Goal: Task Accomplishment & Management: Manage account settings

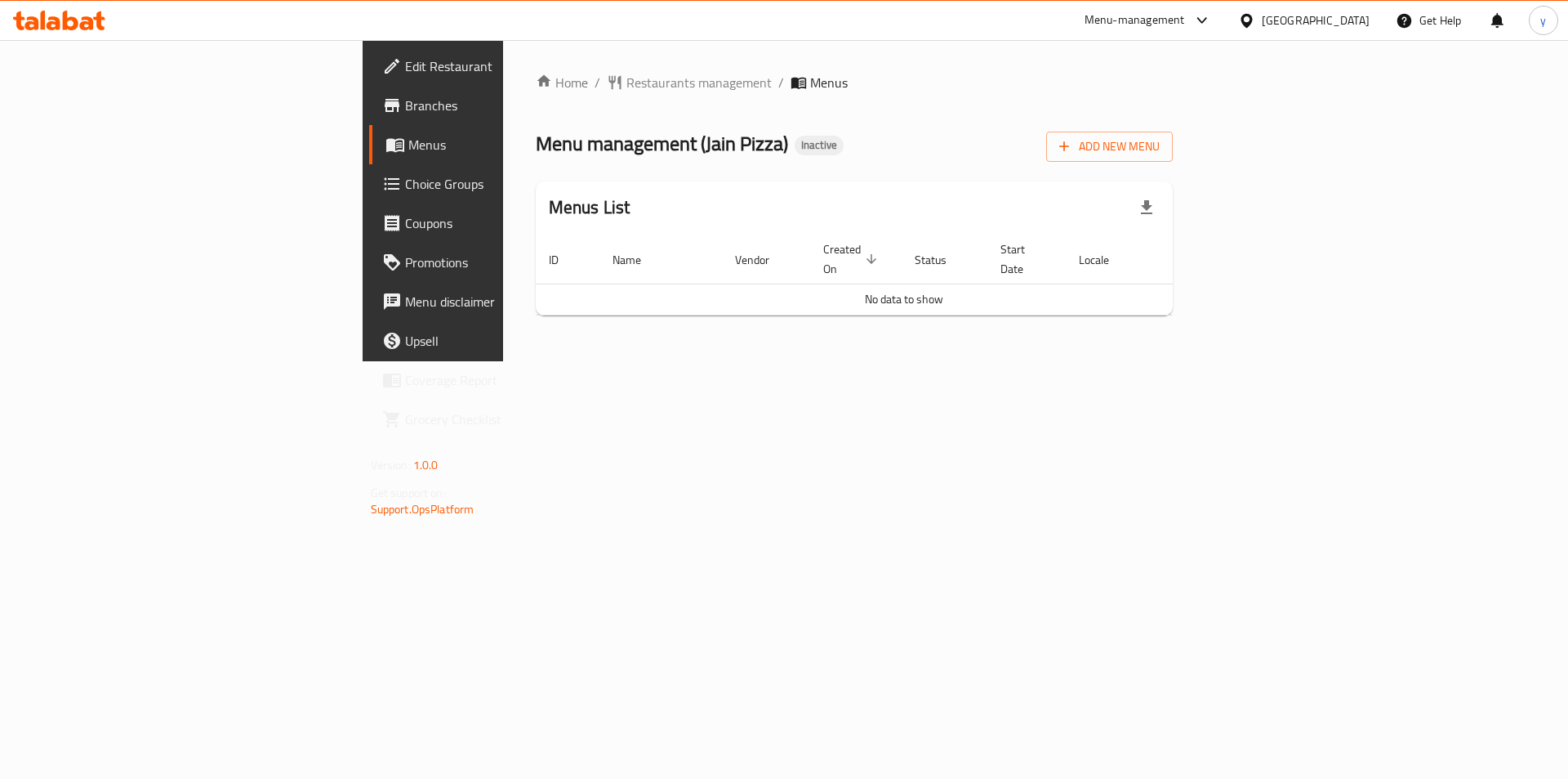
click at [369, 132] on link "Menus" at bounding box center [496, 144] width 256 height 39
click at [405, 112] on span "Branches" at bounding box center [508, 105] width 207 height 19
click at [1160, 152] on span "Add New Menu" at bounding box center [1110, 147] width 101 height 20
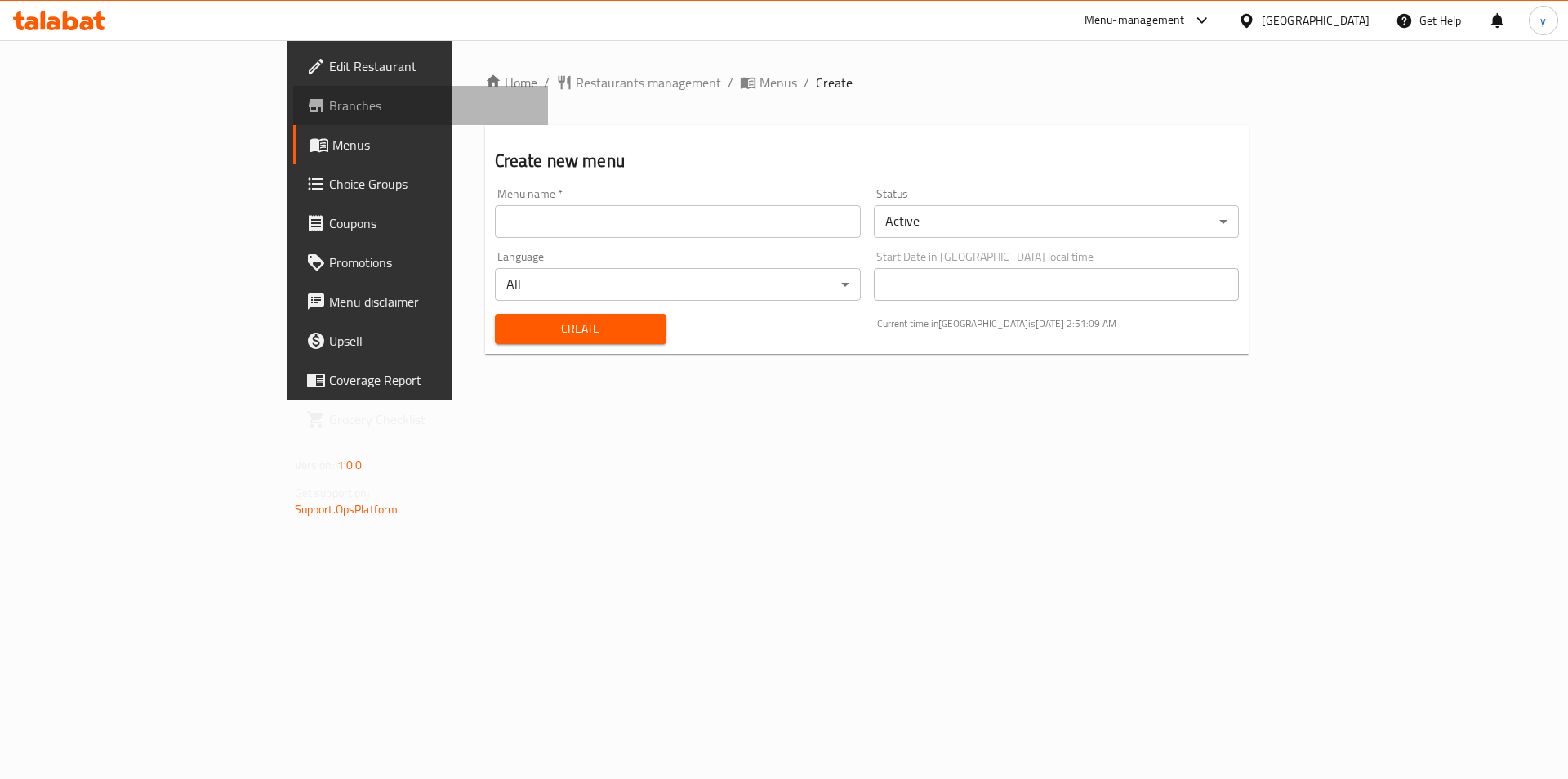
click at [329, 108] on span "Branches" at bounding box center [432, 105] width 207 height 19
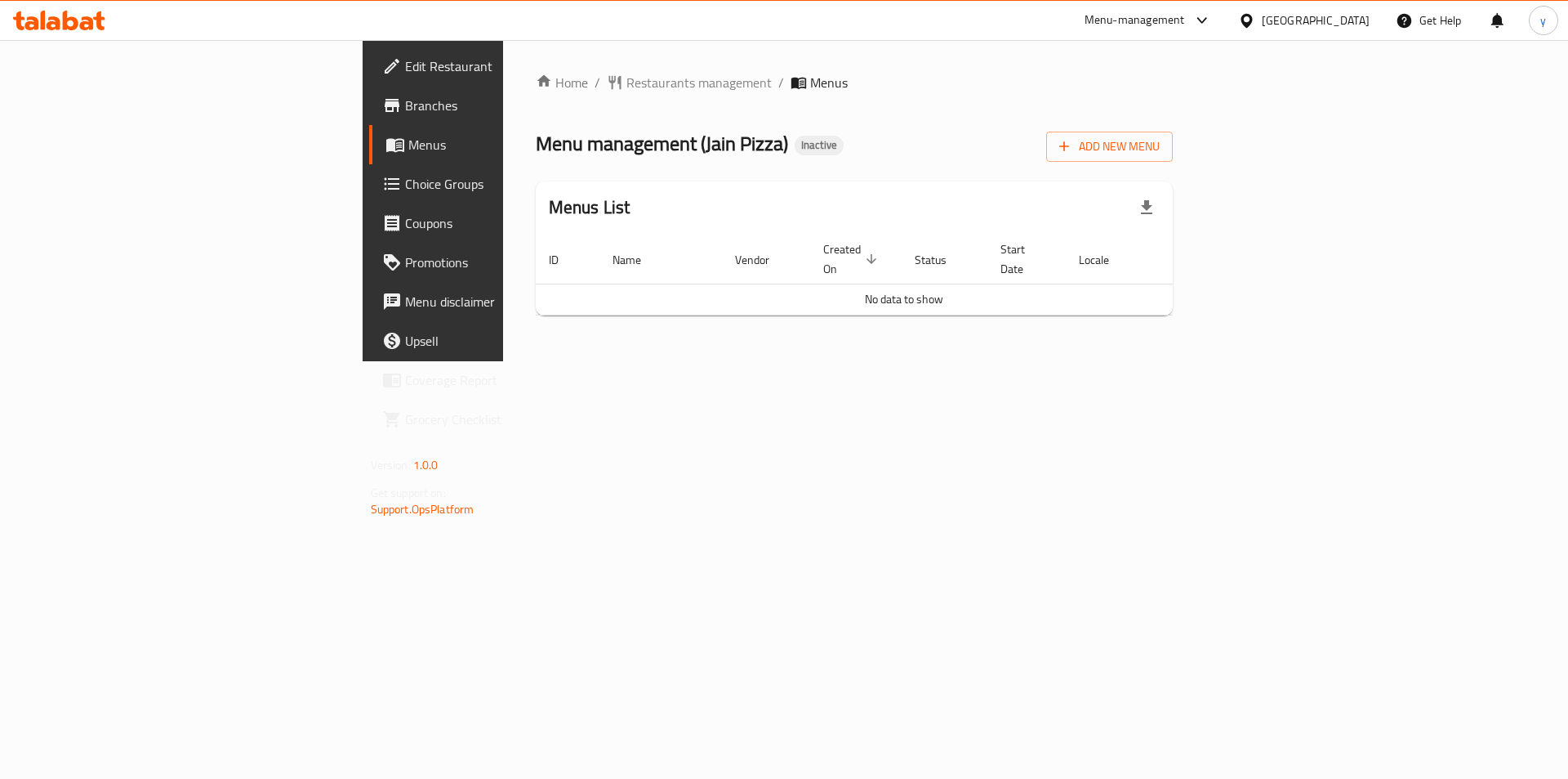
click at [1206, 347] on div "Home / Restaurants management / Menus Menu management ( Jain Pizza ) Inactive A…" at bounding box center [854, 200] width 703 height 321
click at [1160, 138] on span "Add New Menu" at bounding box center [1110, 147] width 101 height 20
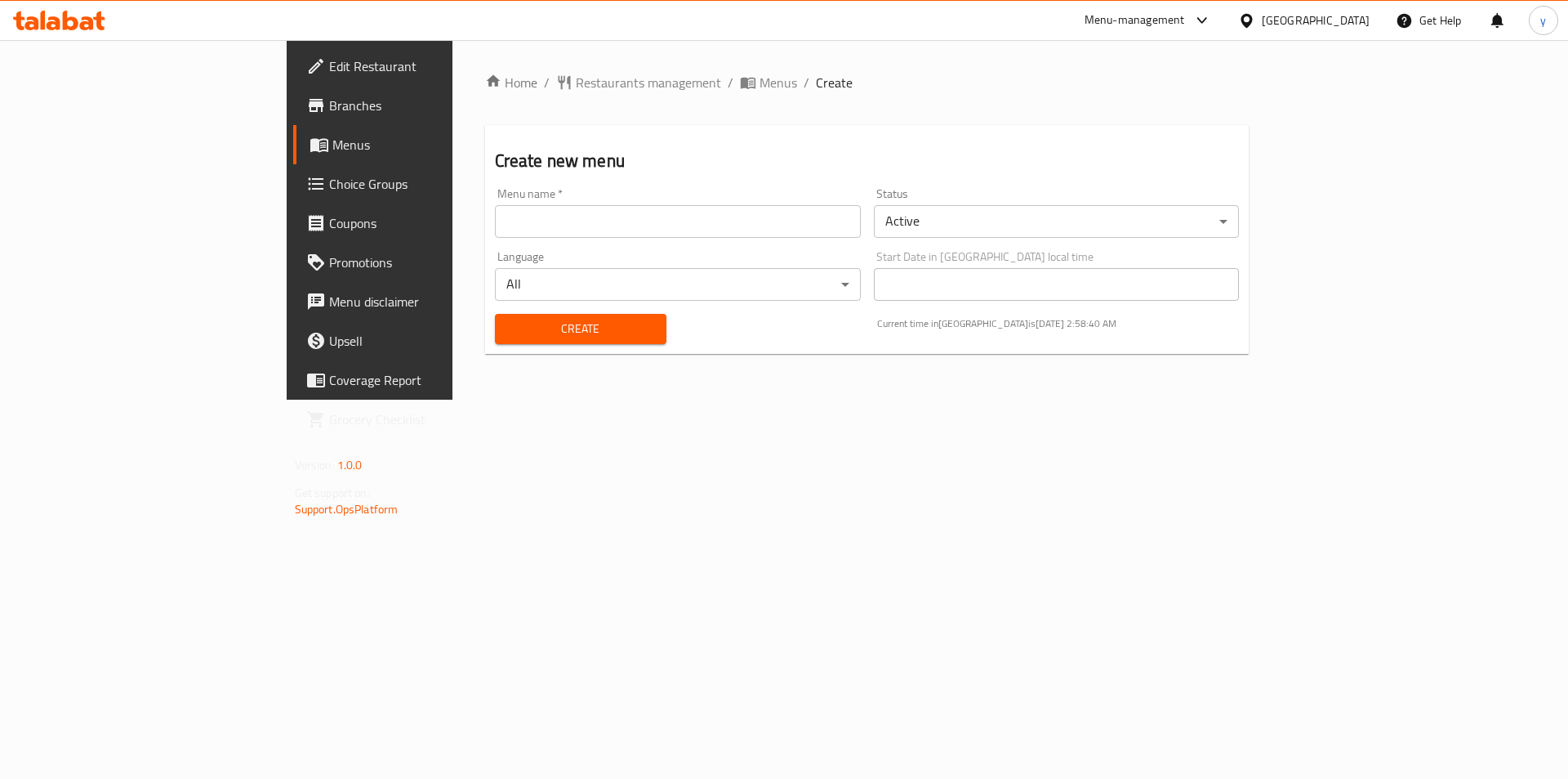
click at [495, 230] on input "text" at bounding box center [678, 221] width 366 height 33
type input "menu"
click at [537, 338] on span "Create" at bounding box center [580, 329] width 145 height 20
click at [333, 153] on span "Menus" at bounding box center [434, 144] width 204 height 19
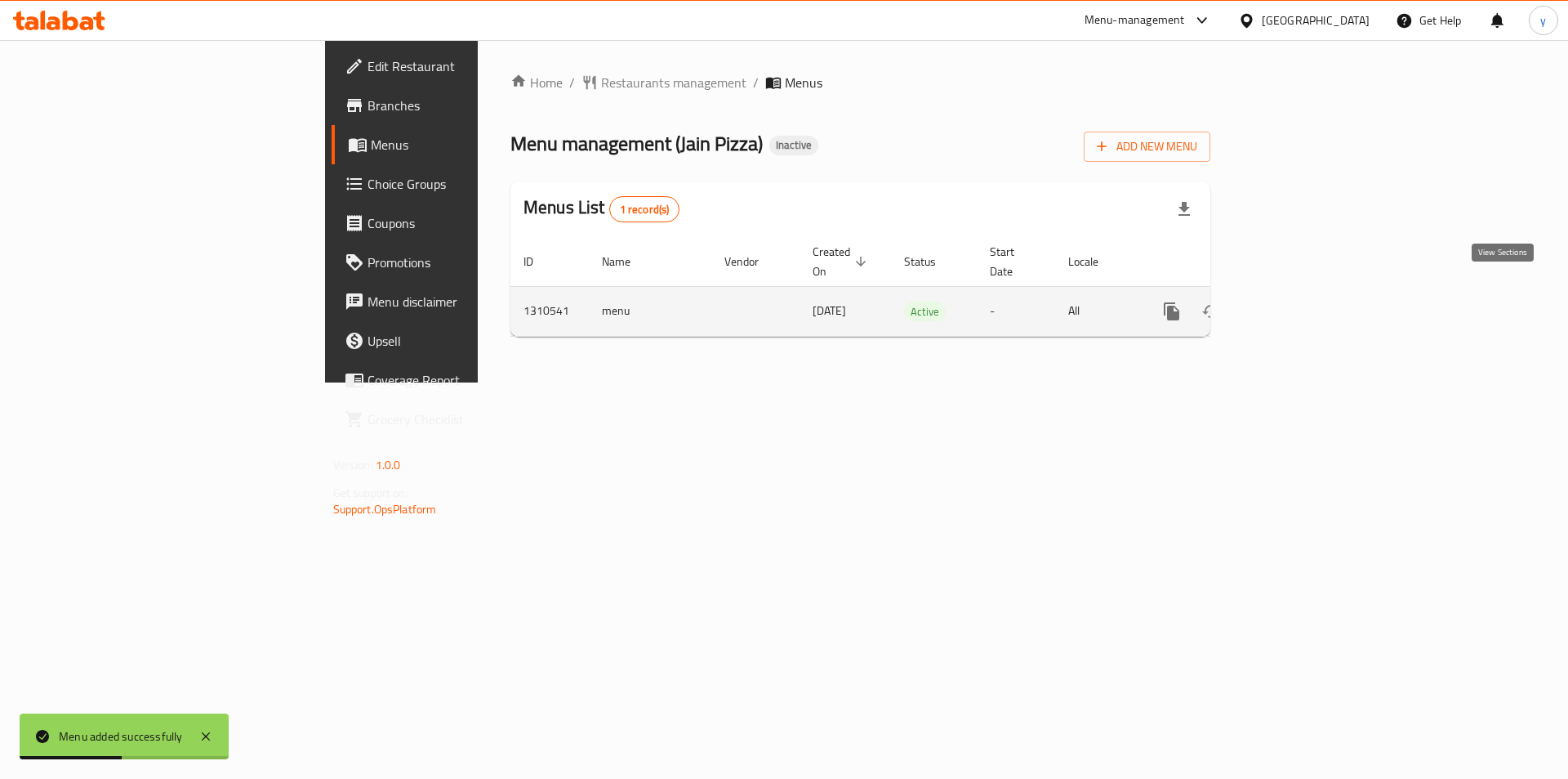
click at [1296, 304] on icon "enhanced table" at bounding box center [1290, 312] width 15 height 15
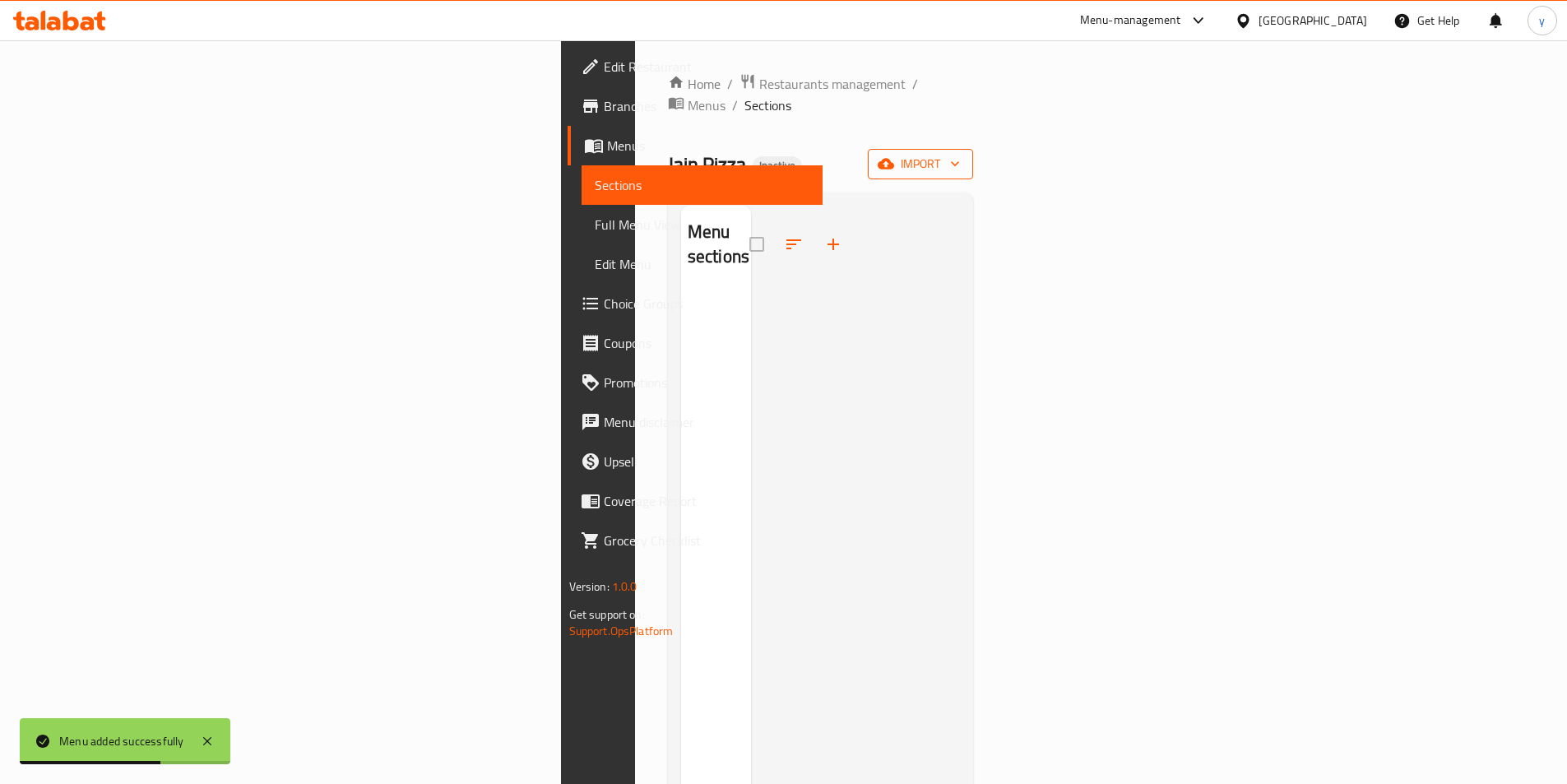
click at [960, 154] on span "import" at bounding box center [921, 164] width 79 height 20
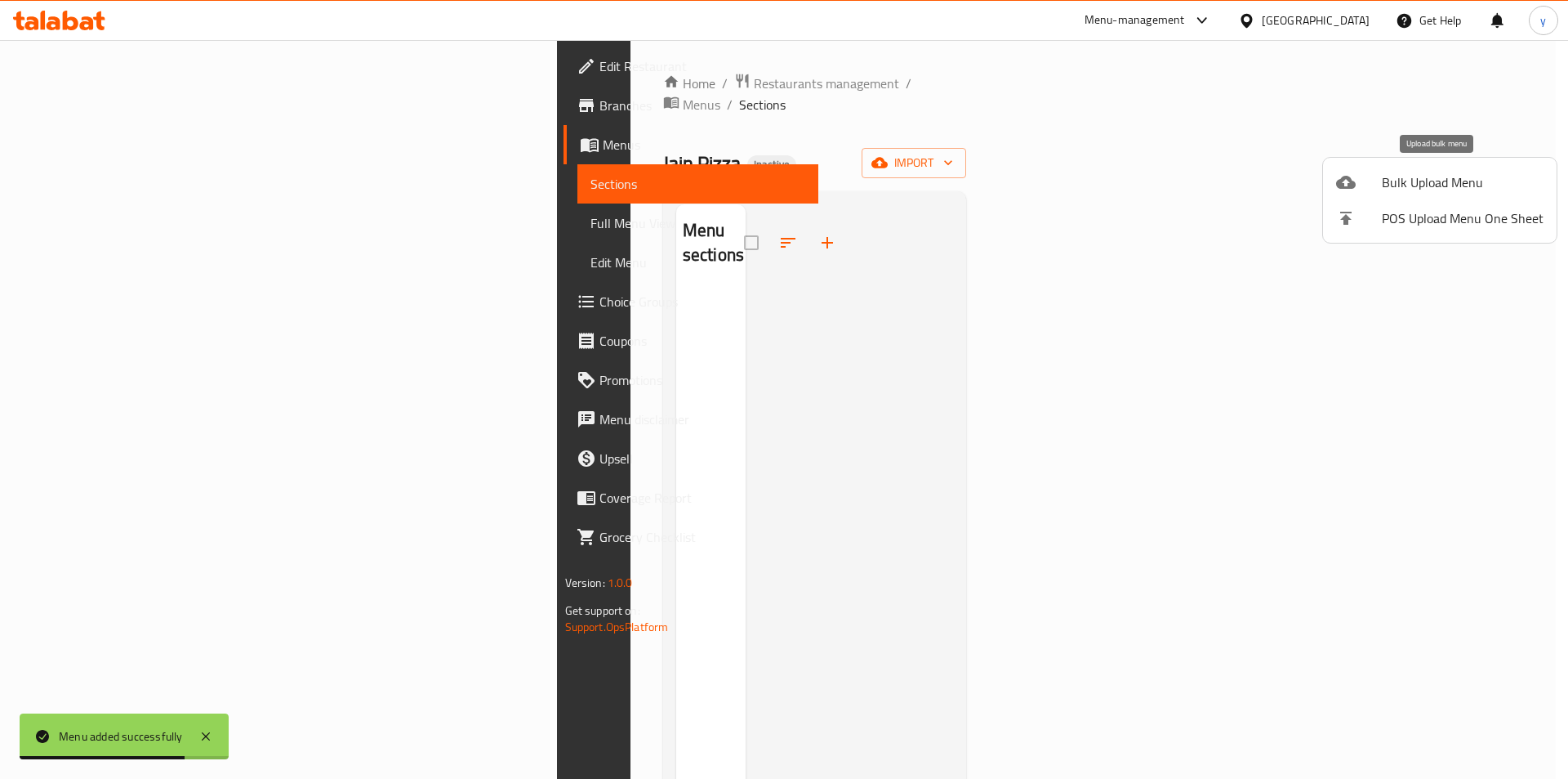
click at [1405, 195] on li "Bulk Upload Menu" at bounding box center [1440, 182] width 234 height 36
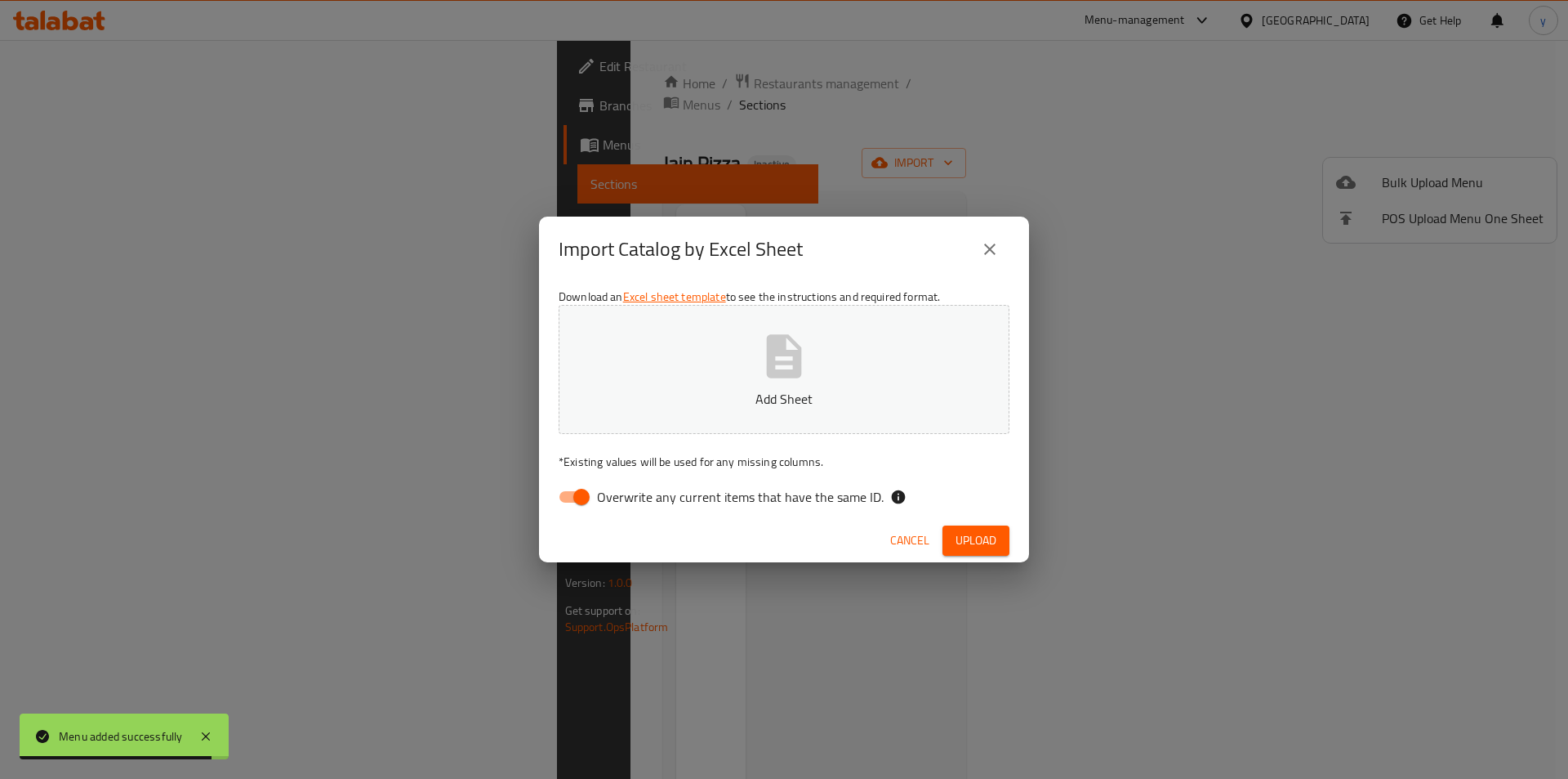
click at [569, 496] on input "Overwrite any current items that have the same ID." at bounding box center [581, 496] width 93 height 31
checkbox input "false"
click at [795, 401] on p "Add Sheet" at bounding box center [784, 398] width 400 height 19
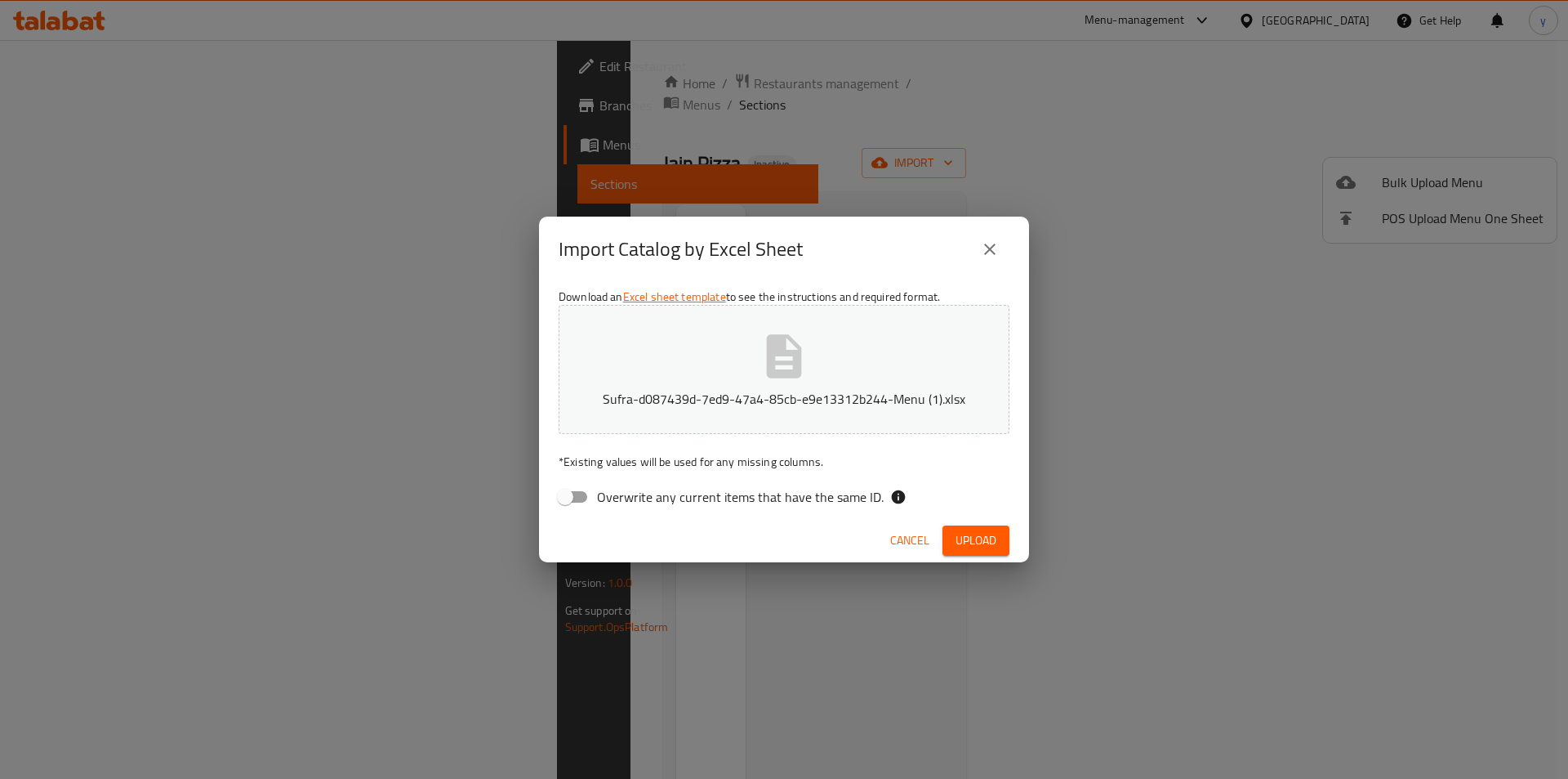
click at [951, 539] on button "Upload" at bounding box center [976, 541] width 67 height 30
click at [962, 543] on span "Upload" at bounding box center [975, 540] width 41 height 20
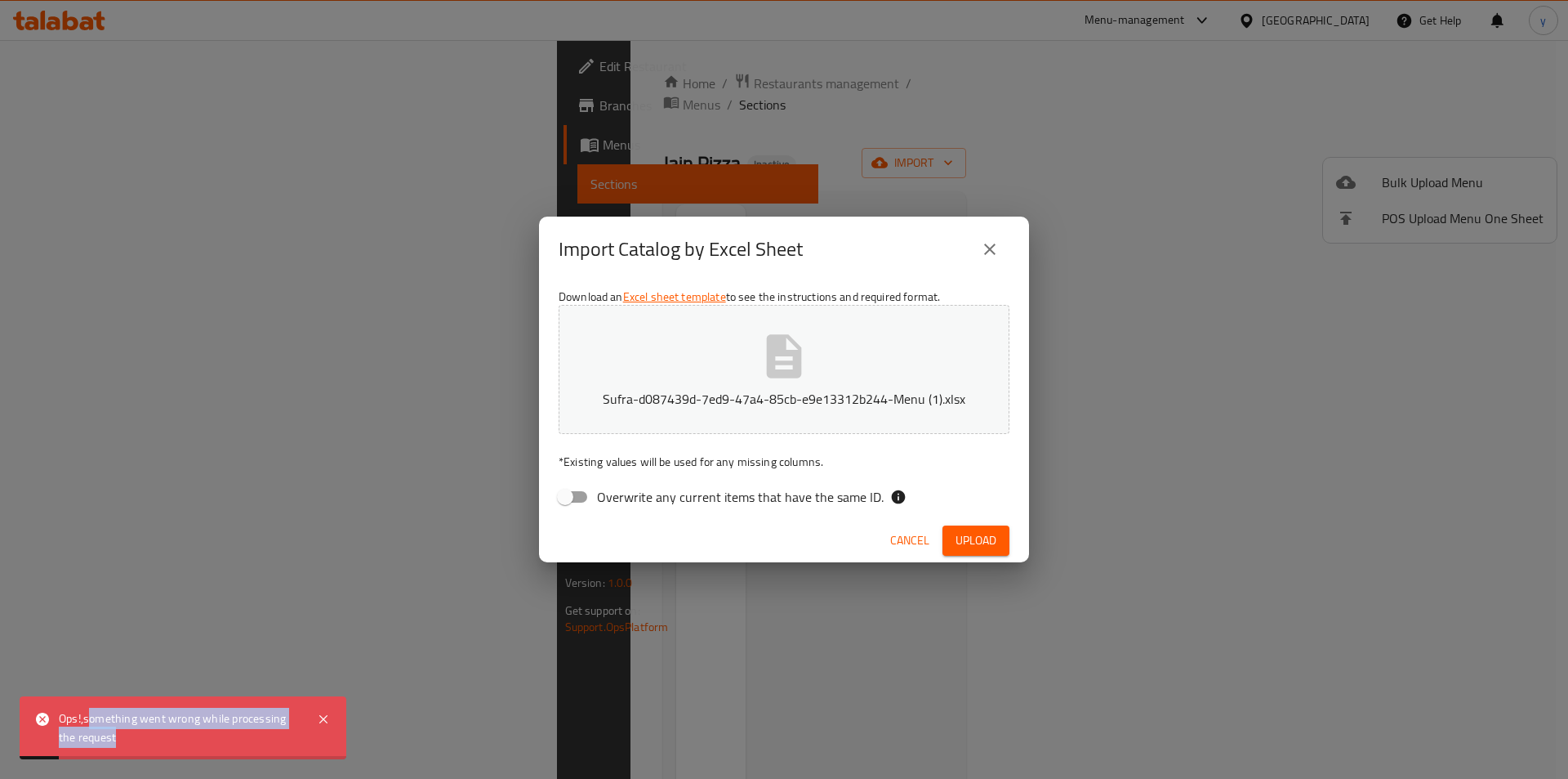
drag, startPoint x: 108, startPoint y: 719, endPoint x: 240, endPoint y: 729, distance: 132.4
click at [240, 729] on div "Ops!,something went wrong while processing the request" at bounding box center [179, 728] width 241 height 37
click at [985, 247] on icon "close" at bounding box center [989, 249] width 19 height 19
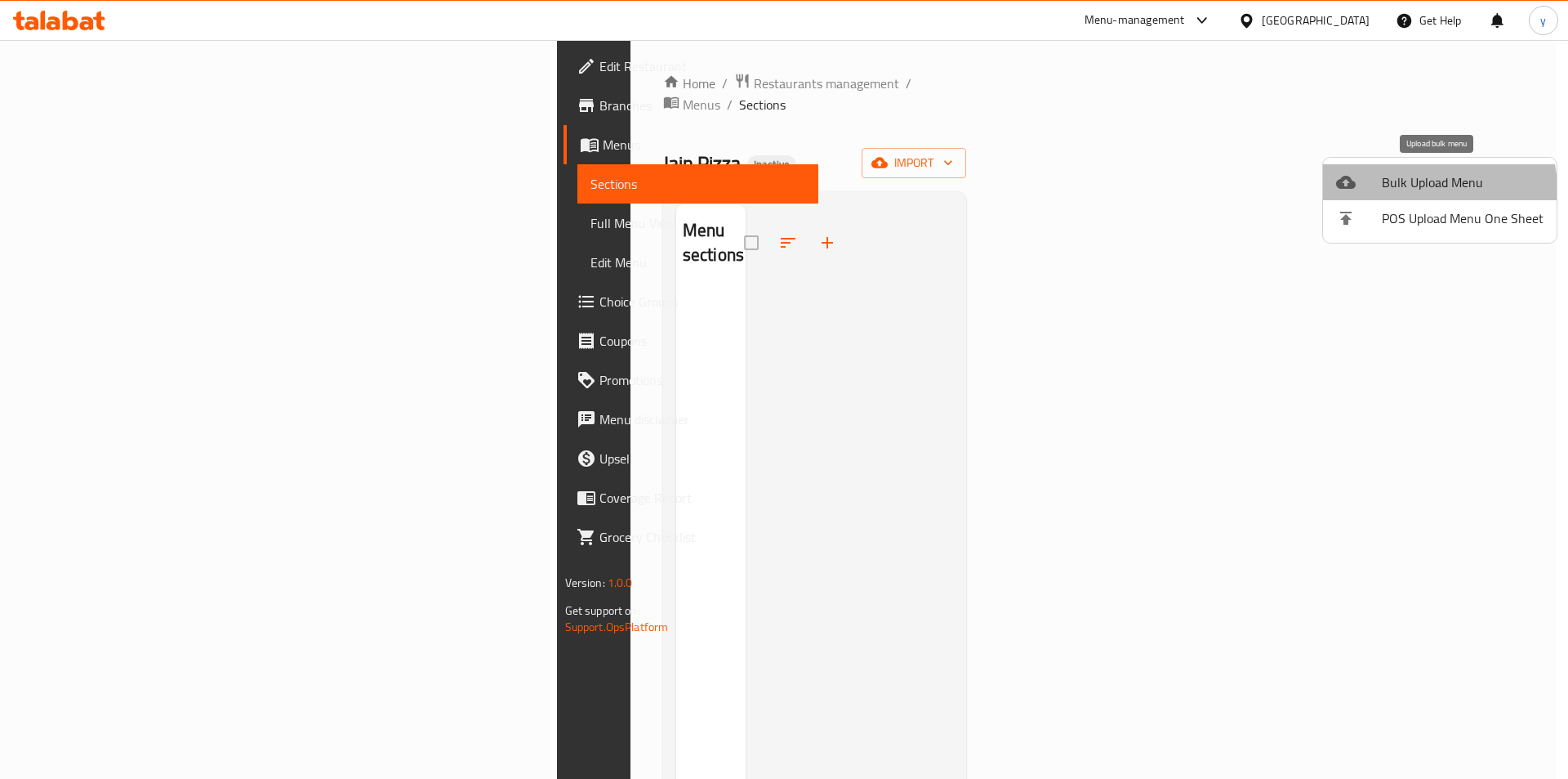
click at [1426, 190] on span "Bulk Upload Menu" at bounding box center [1462, 182] width 162 height 19
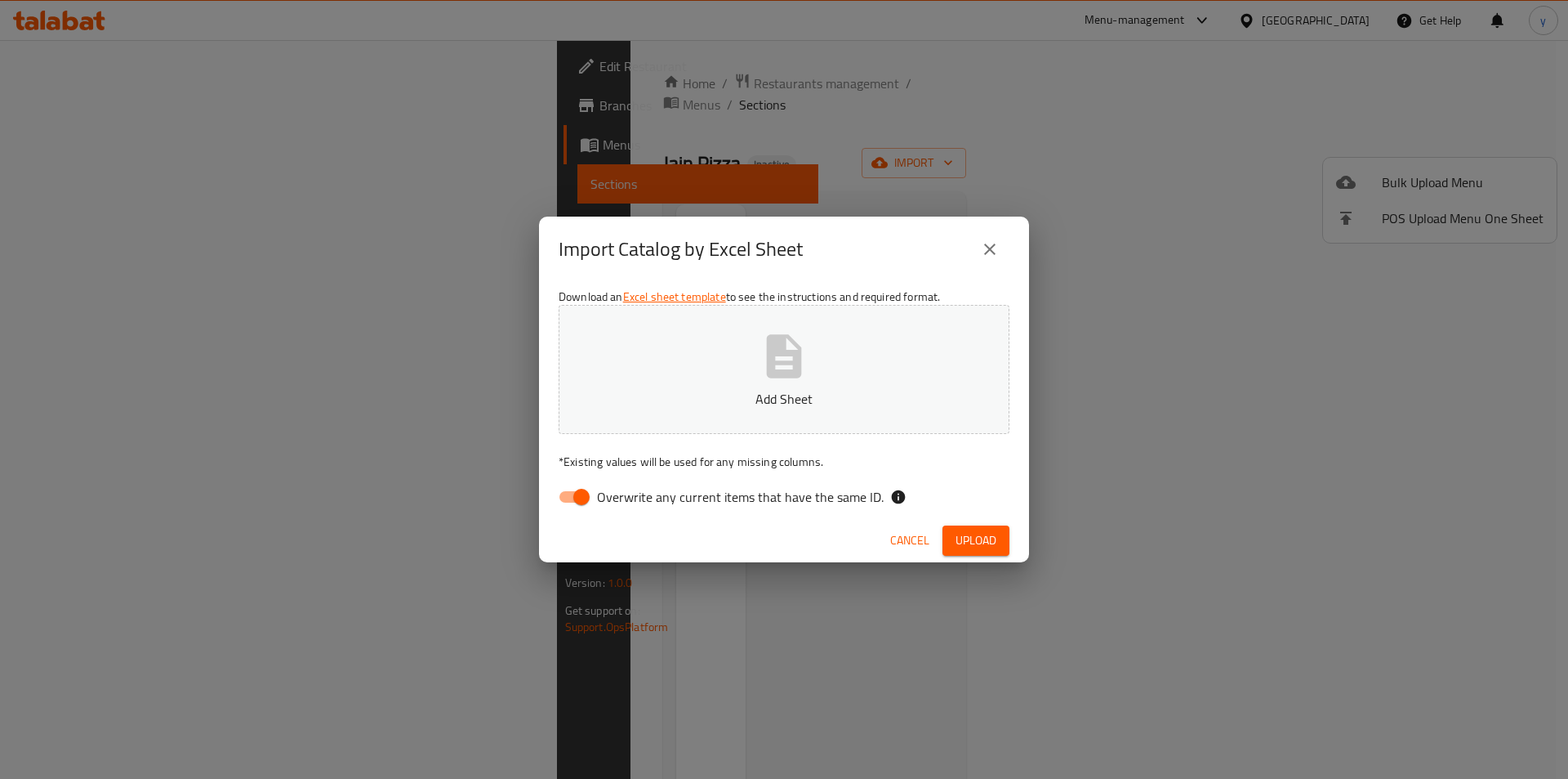
click at [734, 492] on span "Overwrite any current items that have the same ID." at bounding box center [740, 496] width 287 height 19
click at [628, 492] on input "Overwrite any current items that have the same ID." at bounding box center [581, 496] width 93 height 31
checkbox input "false"
click at [963, 552] on button "Upload" at bounding box center [976, 541] width 67 height 30
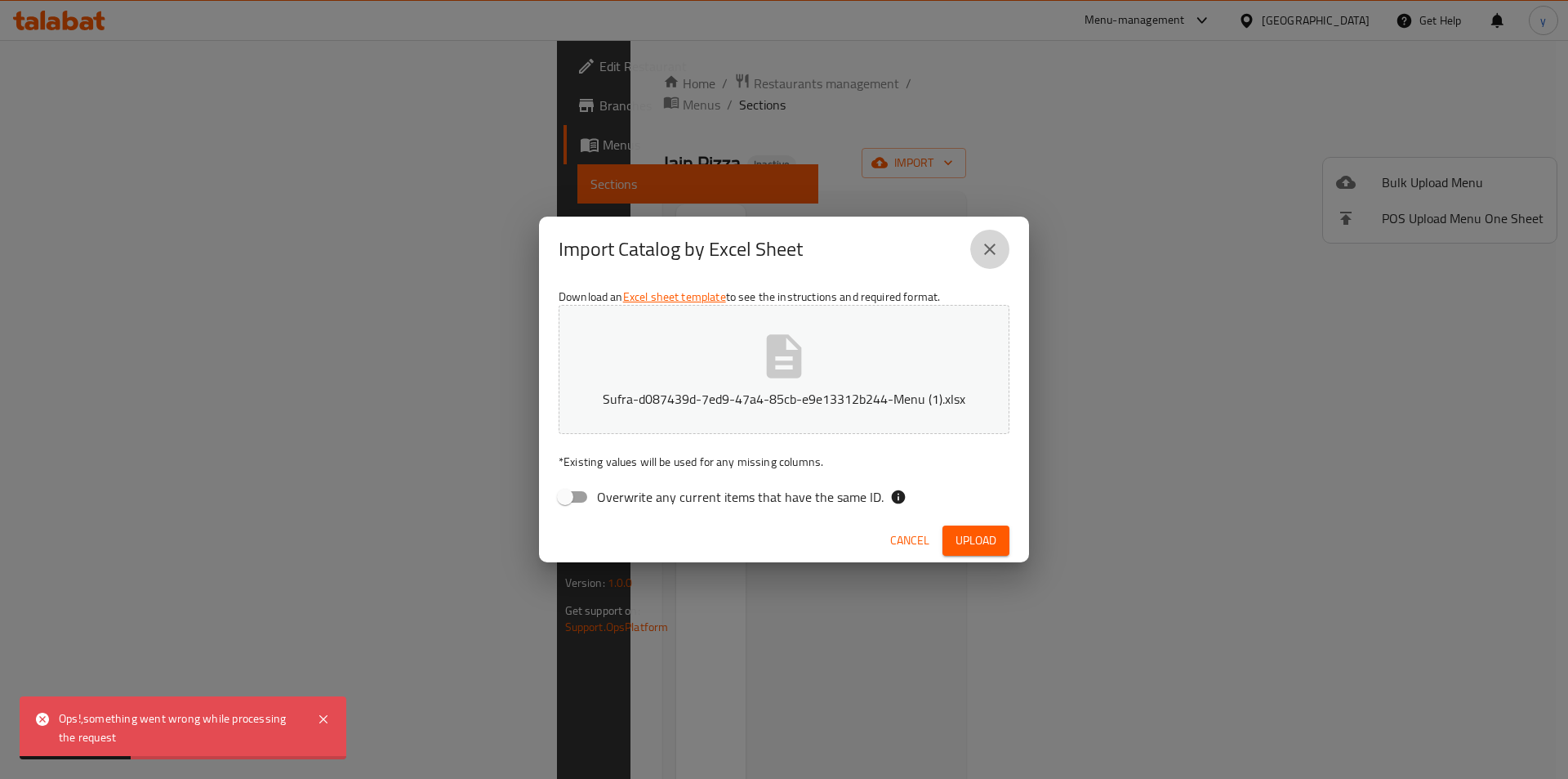
click at [999, 244] on icon "close" at bounding box center [989, 249] width 19 height 19
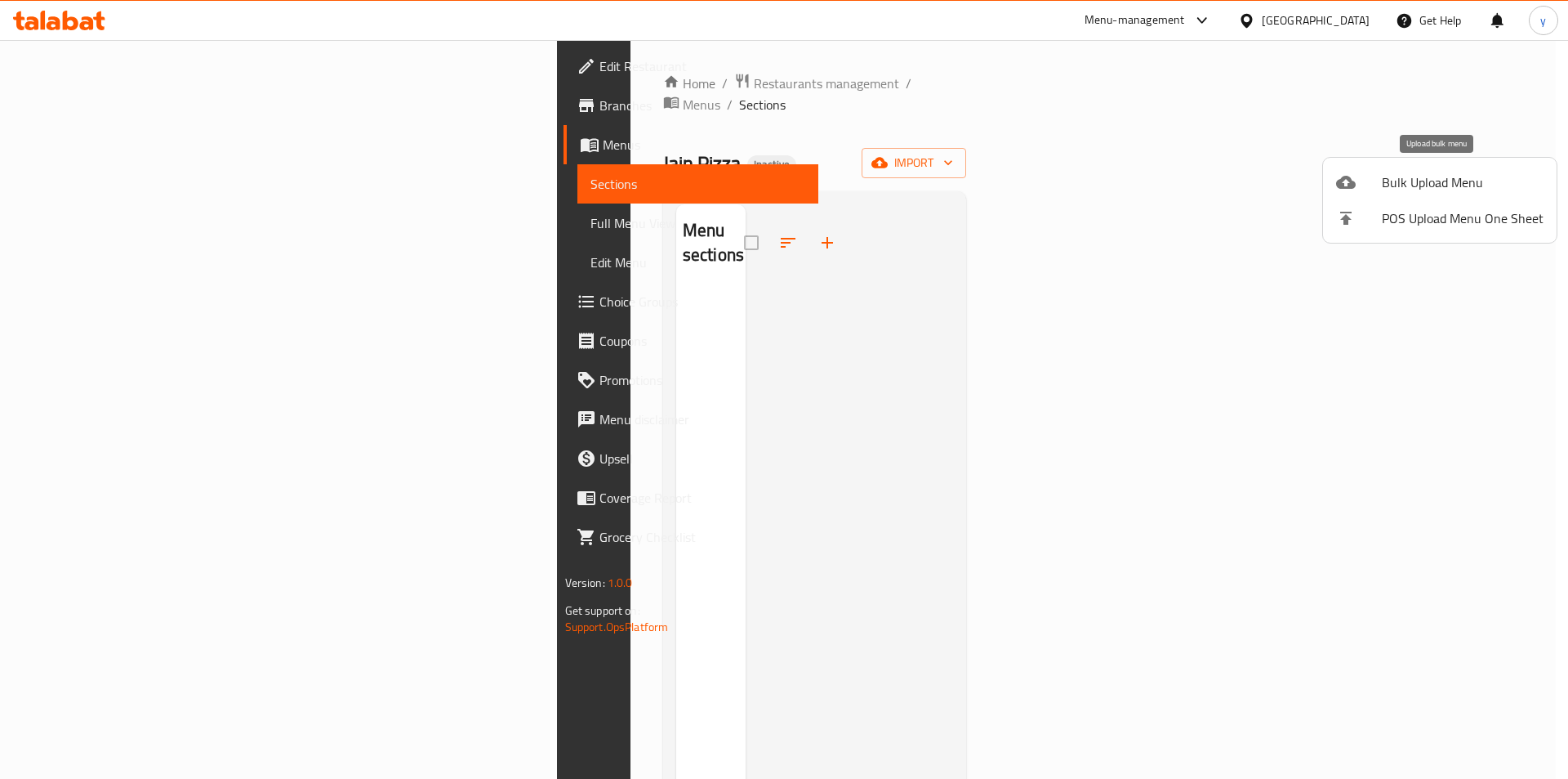
click at [1459, 173] on span "Bulk Upload Menu" at bounding box center [1462, 182] width 162 height 19
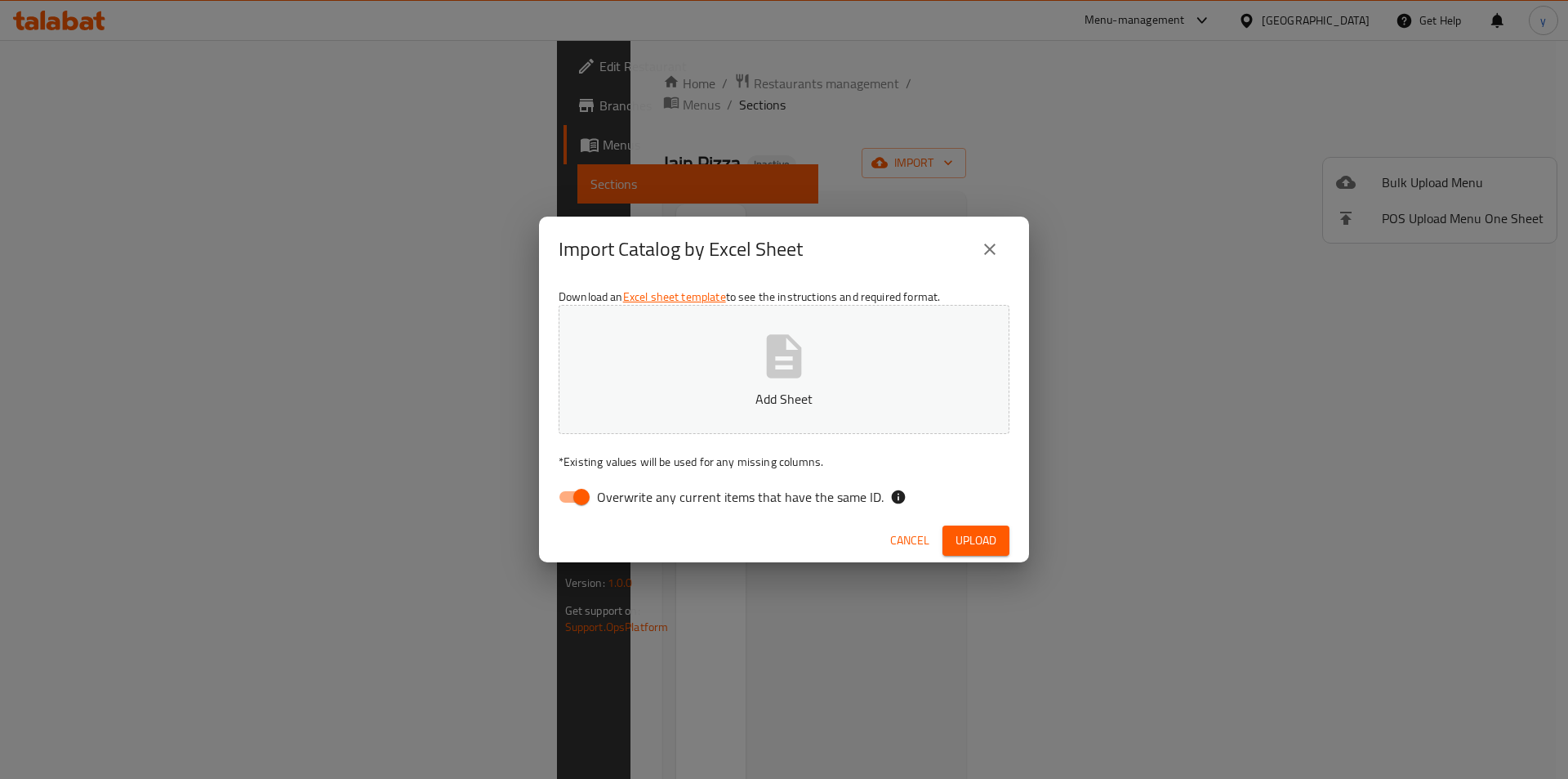
click at [582, 484] on input "Overwrite any current items that have the same ID." at bounding box center [581, 496] width 93 height 31
checkbox input "false"
click at [712, 411] on button "Add Sheet" at bounding box center [784, 369] width 451 height 129
click at [967, 552] on button "Upload" at bounding box center [976, 541] width 67 height 30
click at [697, 379] on button "Sufra-d087439d-7ed9-47a4-85cb-e9e13312b244-Menu (1).xlsx" at bounding box center [784, 369] width 451 height 129
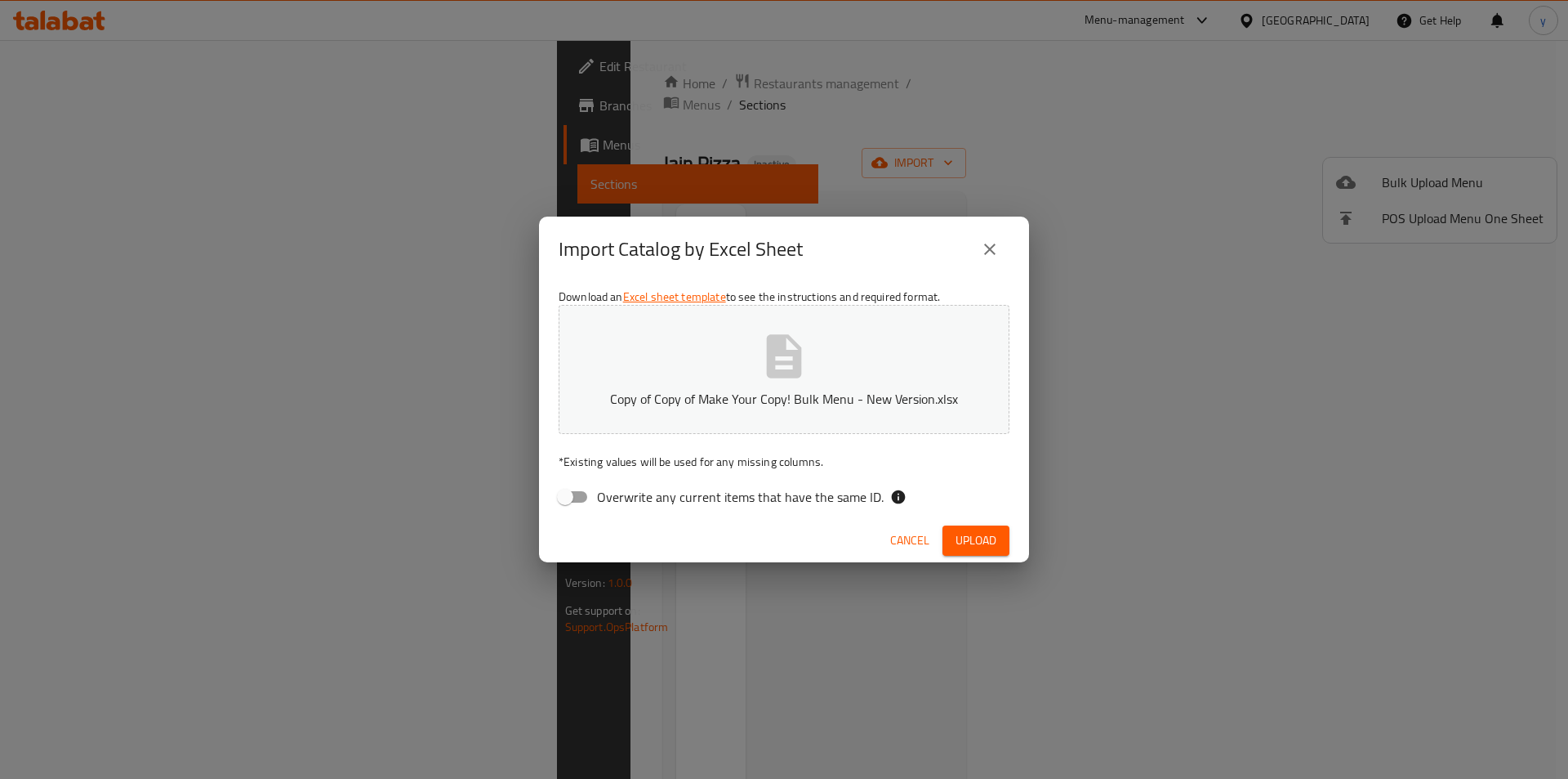
click at [996, 544] on span "Upload" at bounding box center [975, 540] width 41 height 20
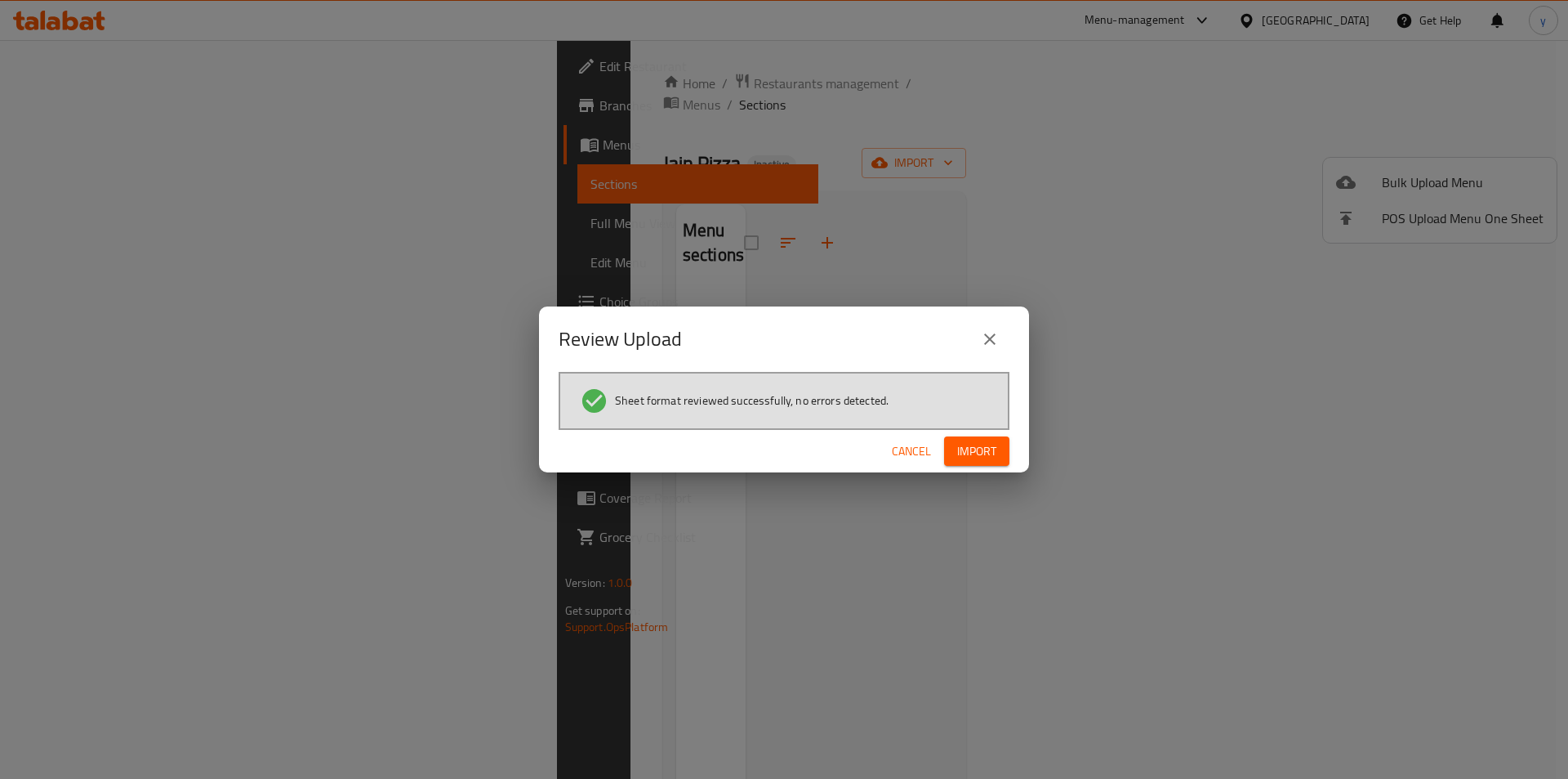
click at [988, 457] on span "Import" at bounding box center [976, 451] width 39 height 20
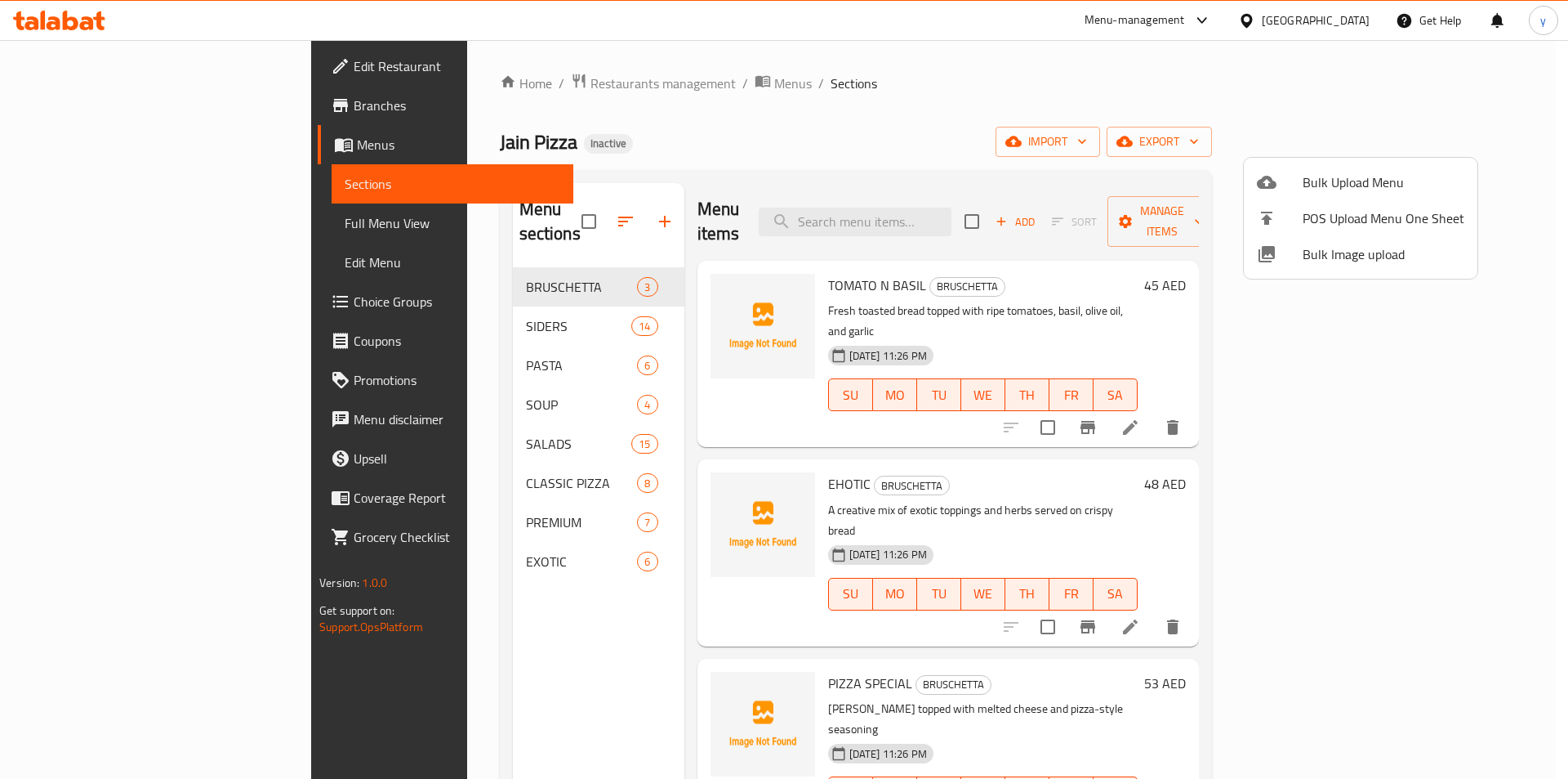
click at [106, 218] on div at bounding box center [784, 389] width 1568 height 779
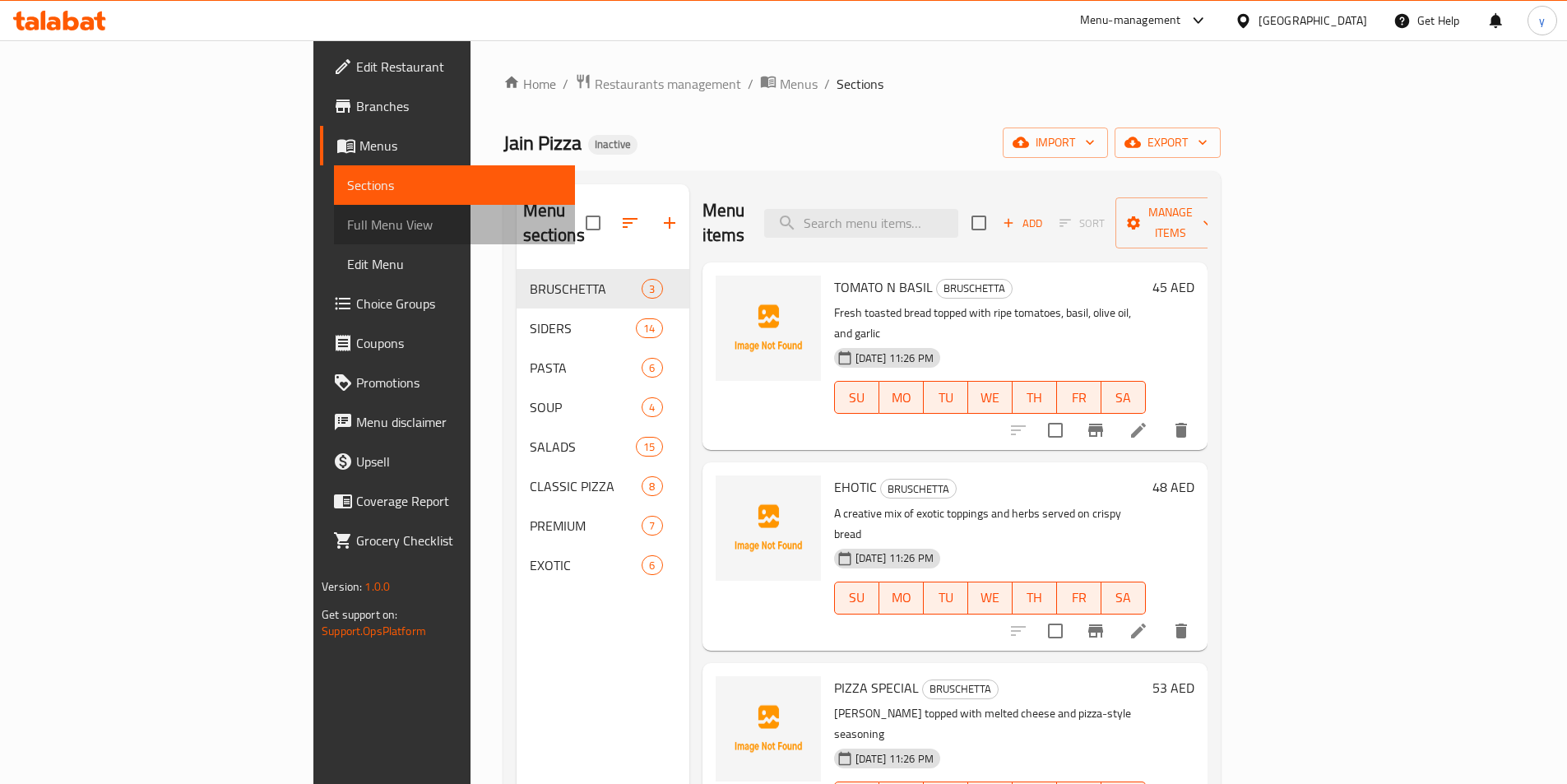
click at [347, 226] on span "Full Menu View" at bounding box center [454, 224] width 214 height 19
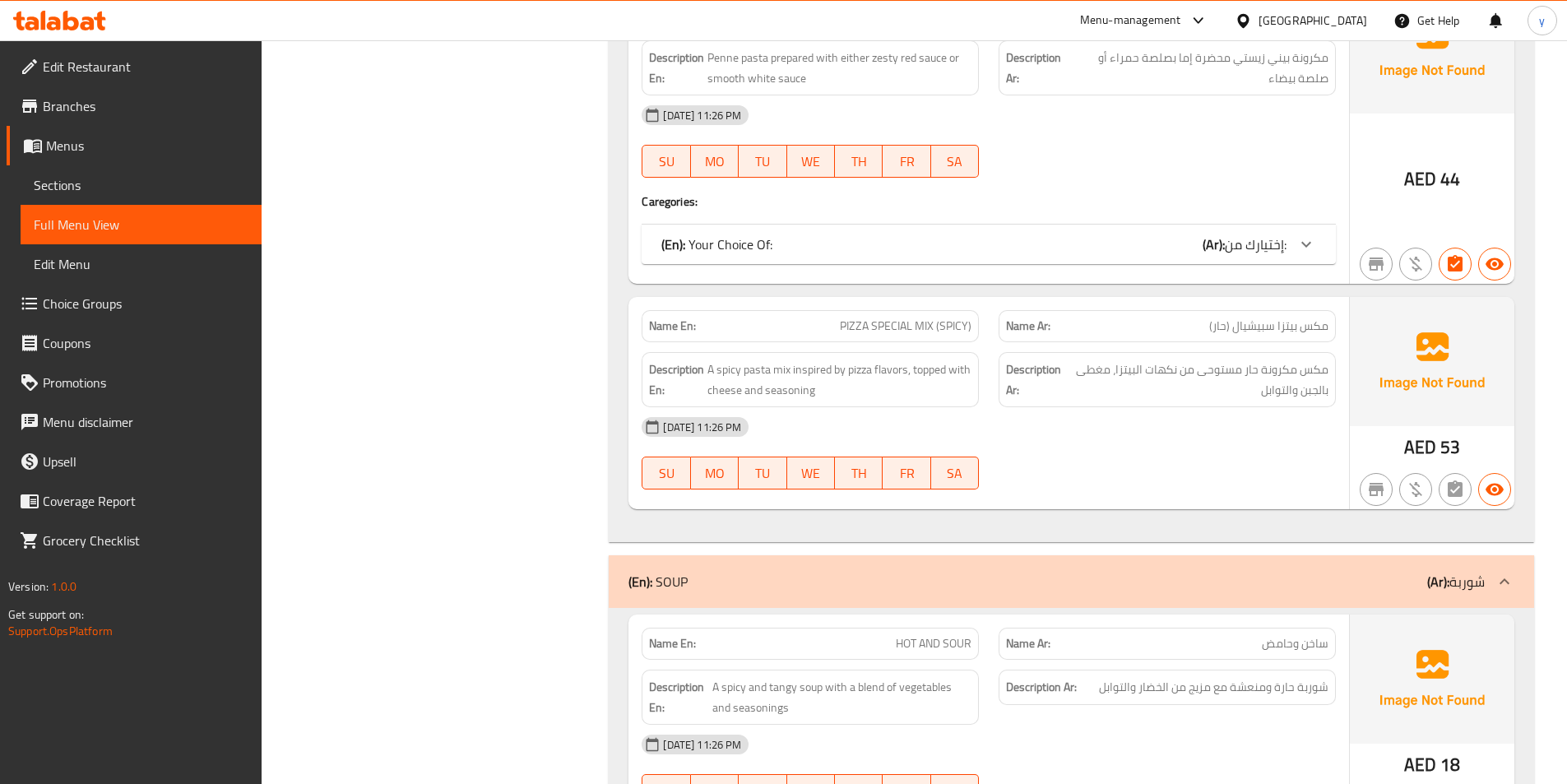
scroll to position [5345, 0]
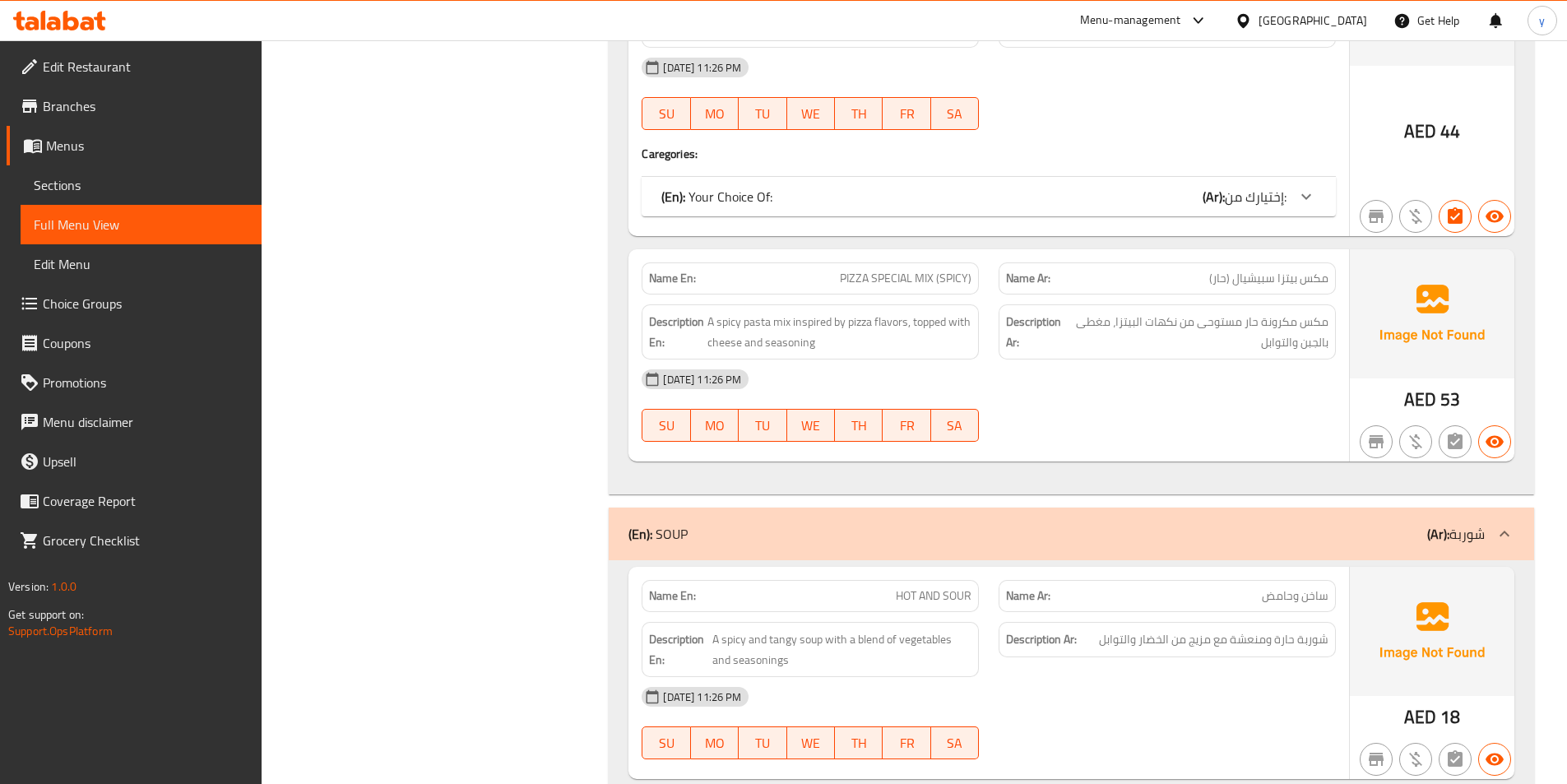
click at [1311, 197] on icon at bounding box center [1306, 196] width 19 height 19
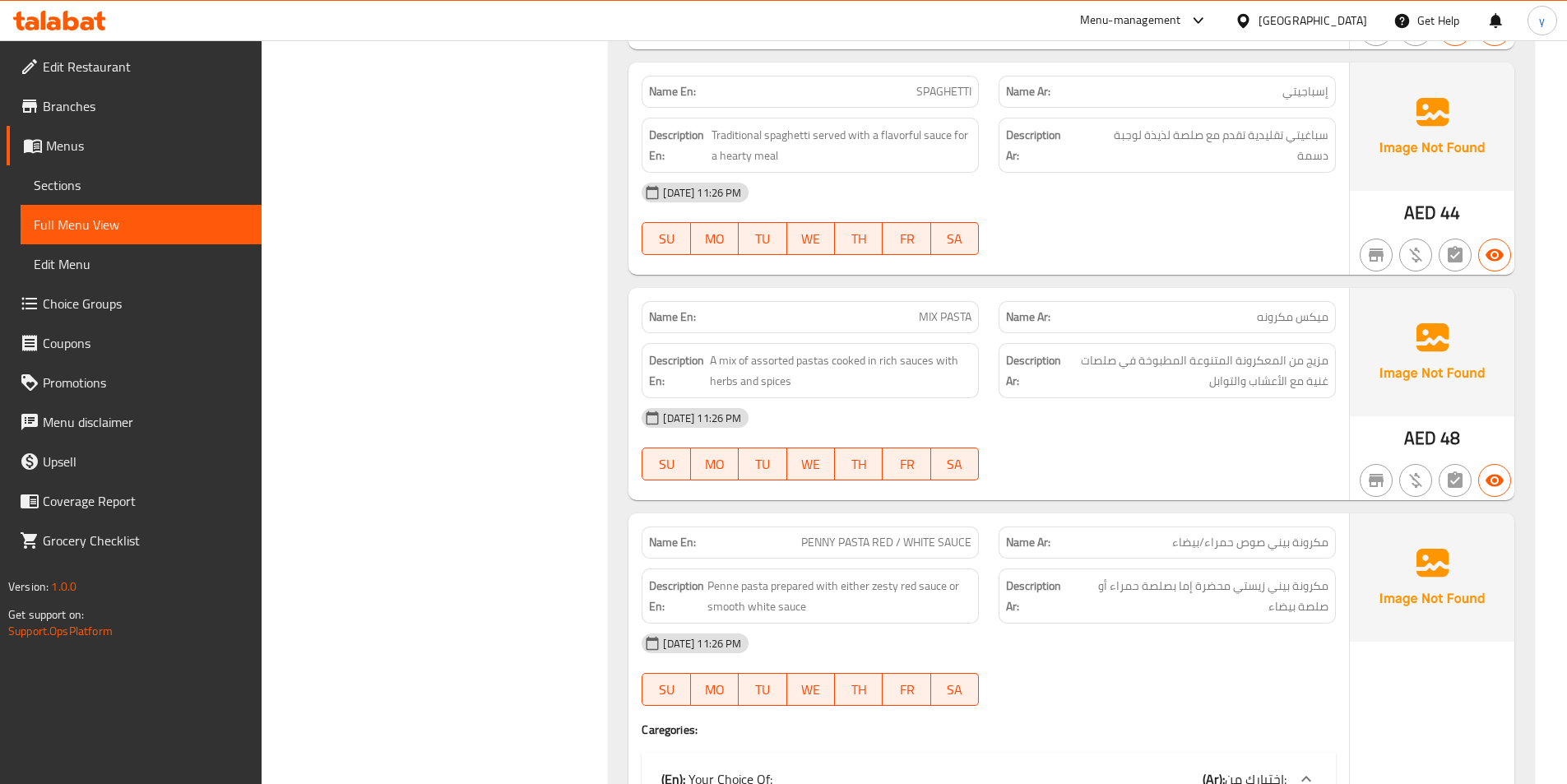
scroll to position [4523, 0]
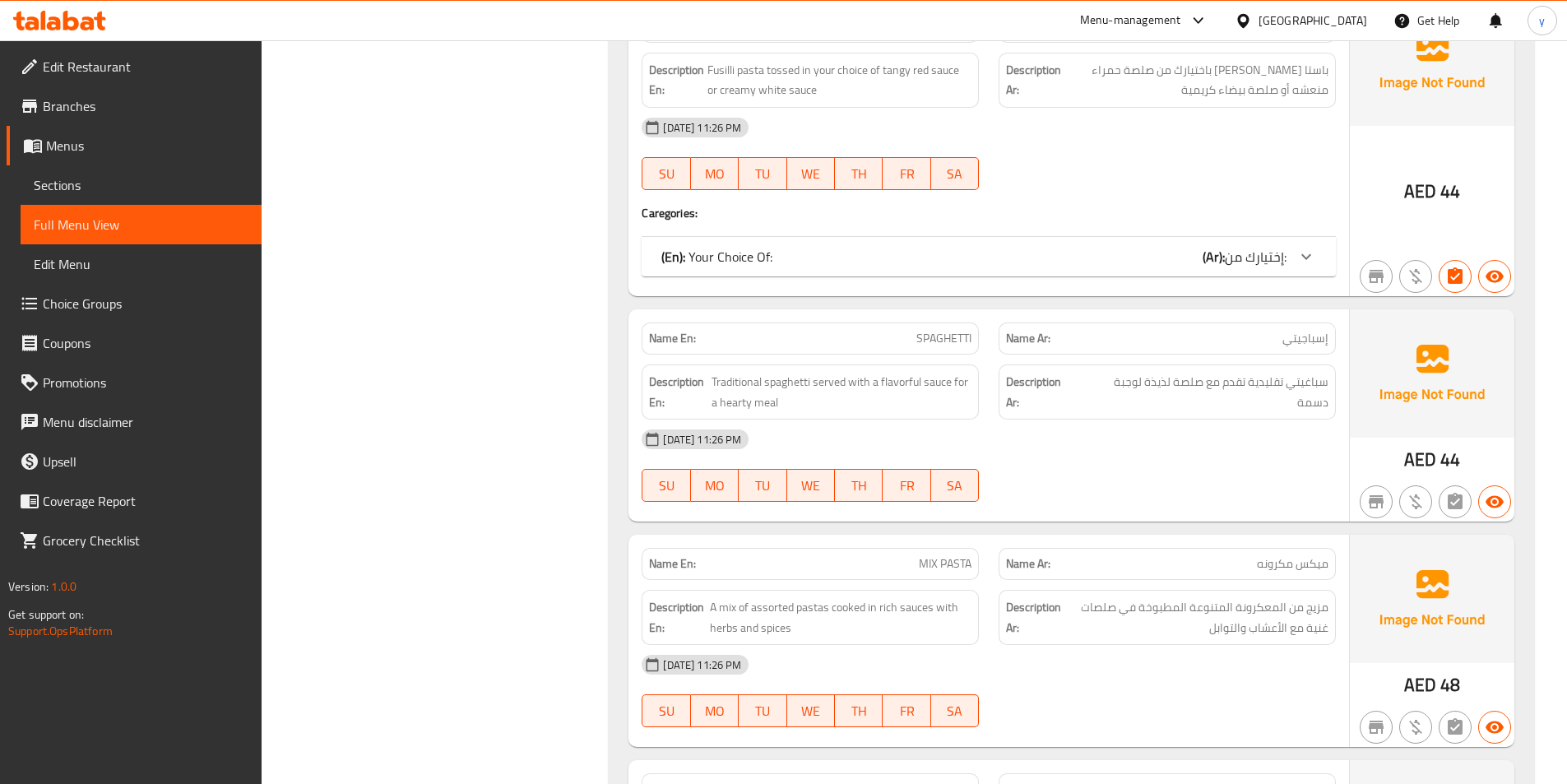
click at [1314, 262] on icon at bounding box center [1306, 256] width 19 height 19
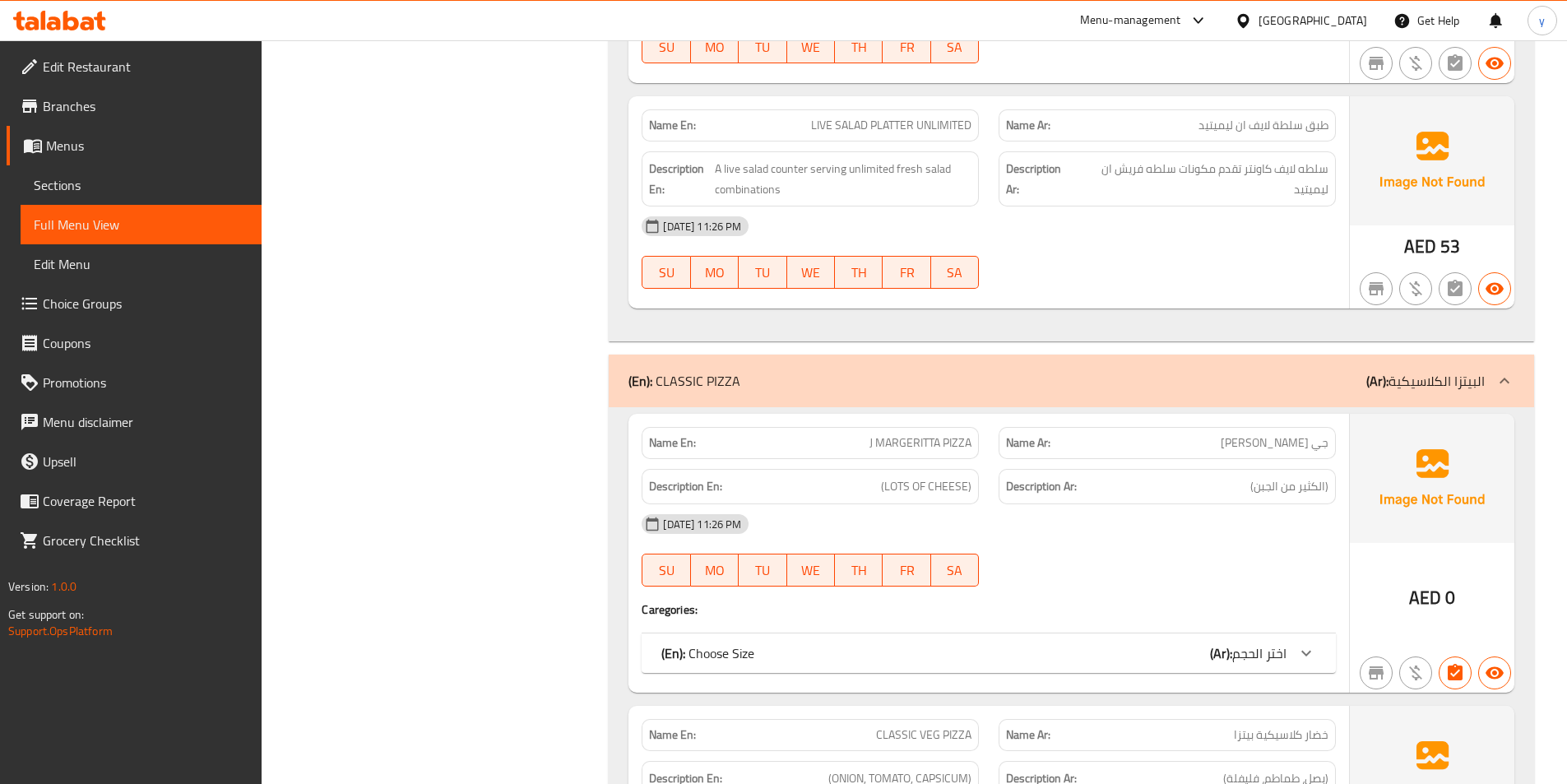
scroll to position [10415, 0]
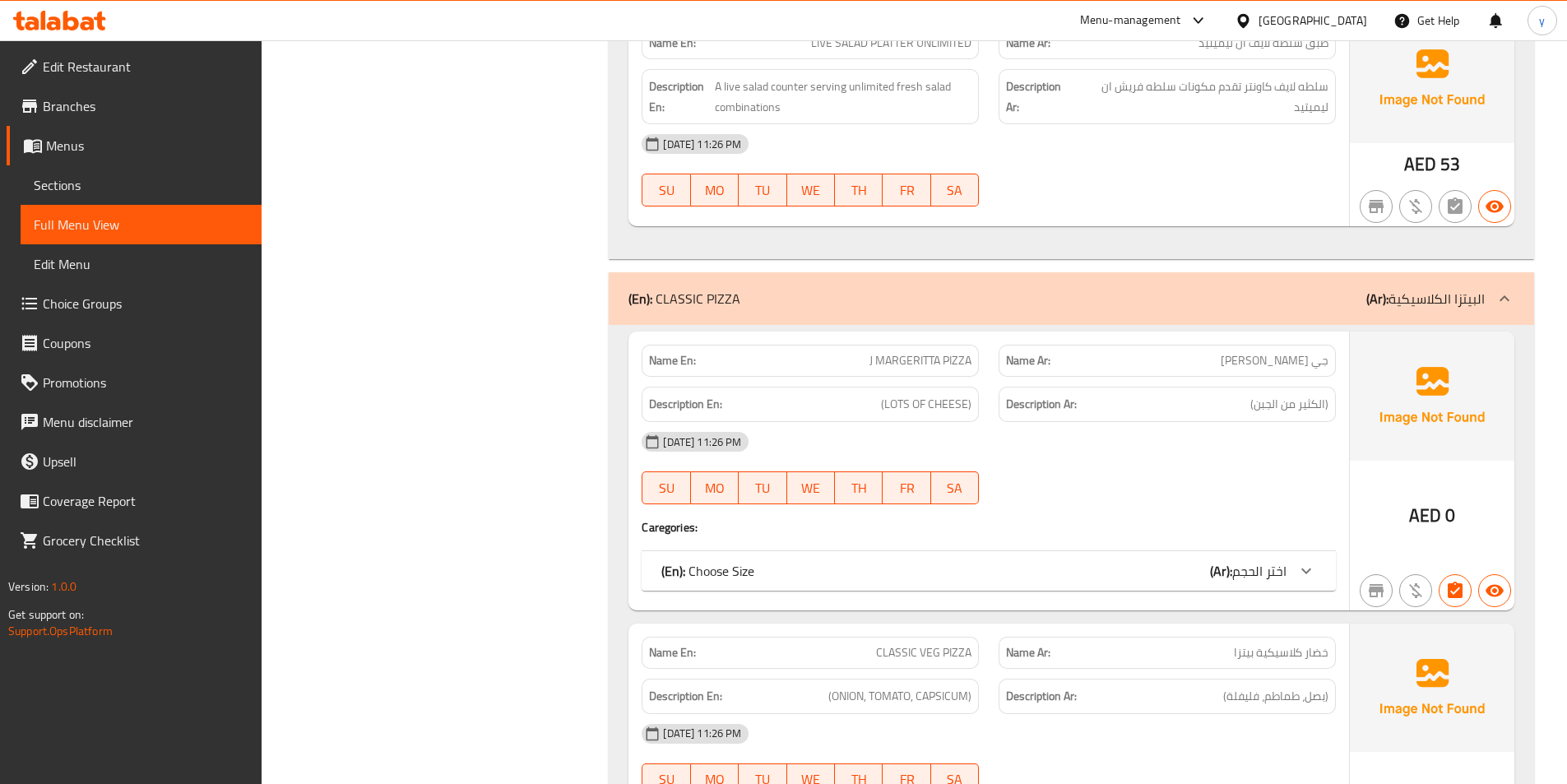
click at [1296, 568] on div at bounding box center [1306, 570] width 40 height 40
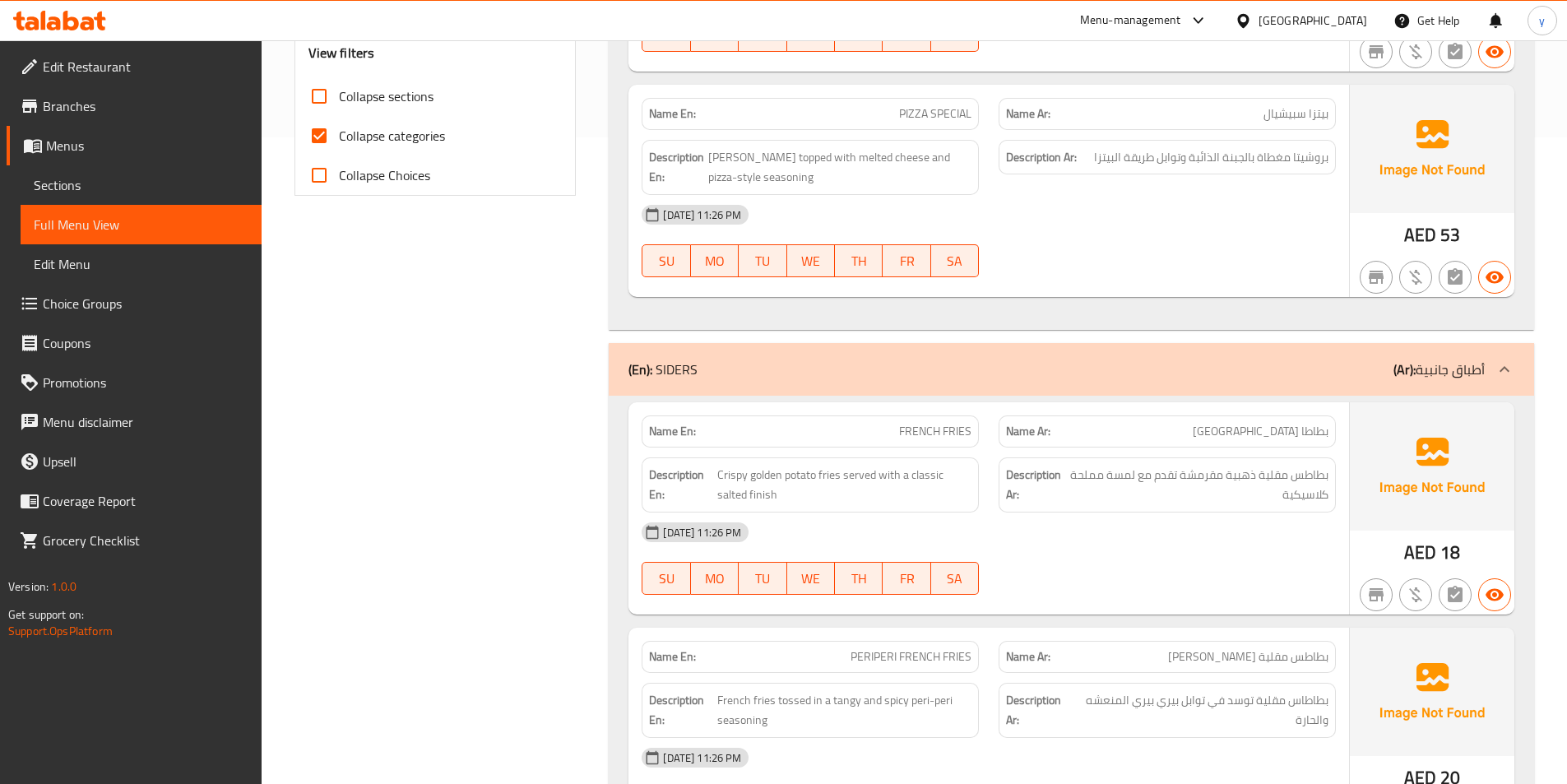
scroll to position [533, 0]
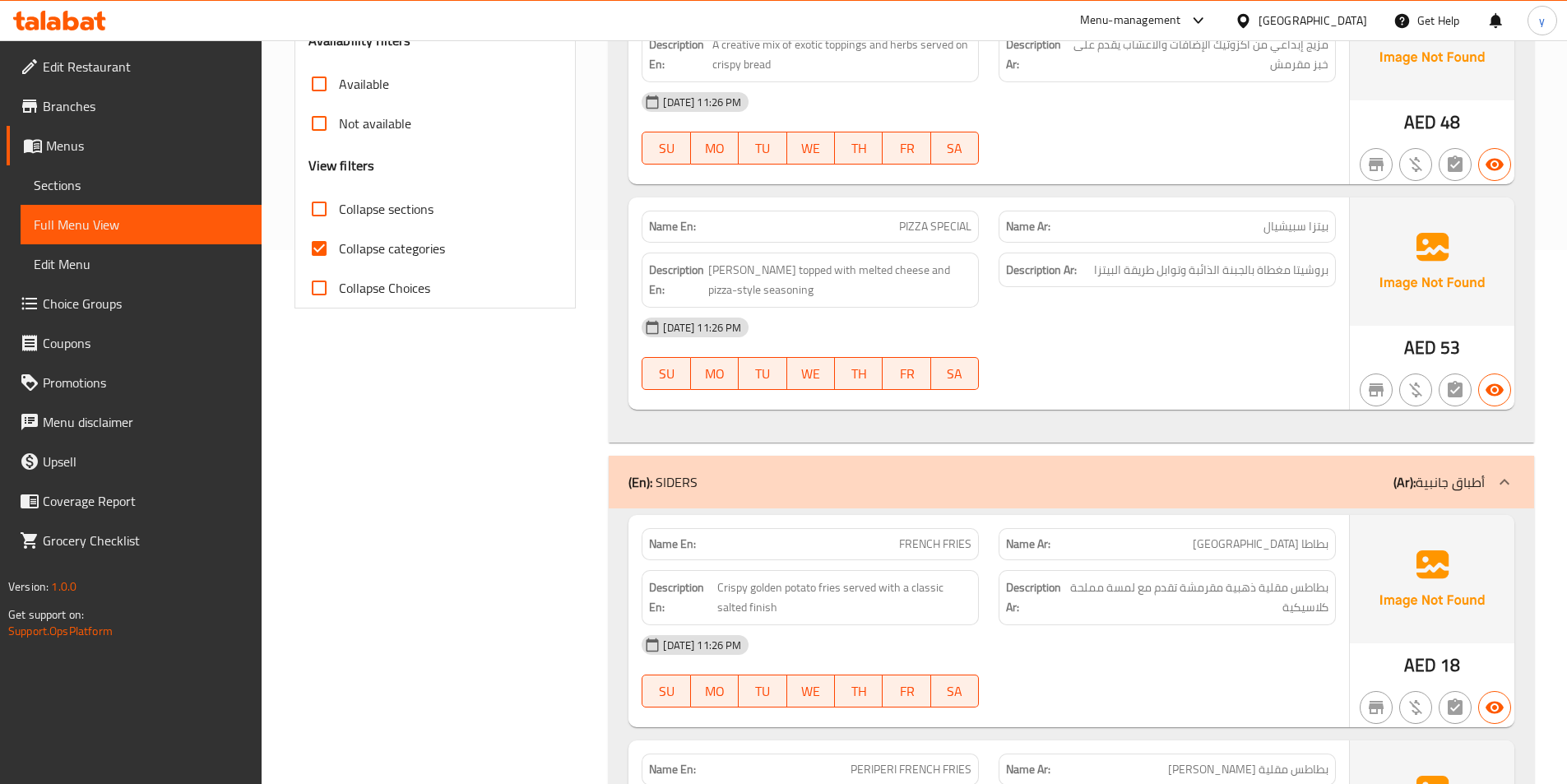
click at [328, 246] on input "Collapse categories" at bounding box center [319, 248] width 40 height 40
checkbox input "false"
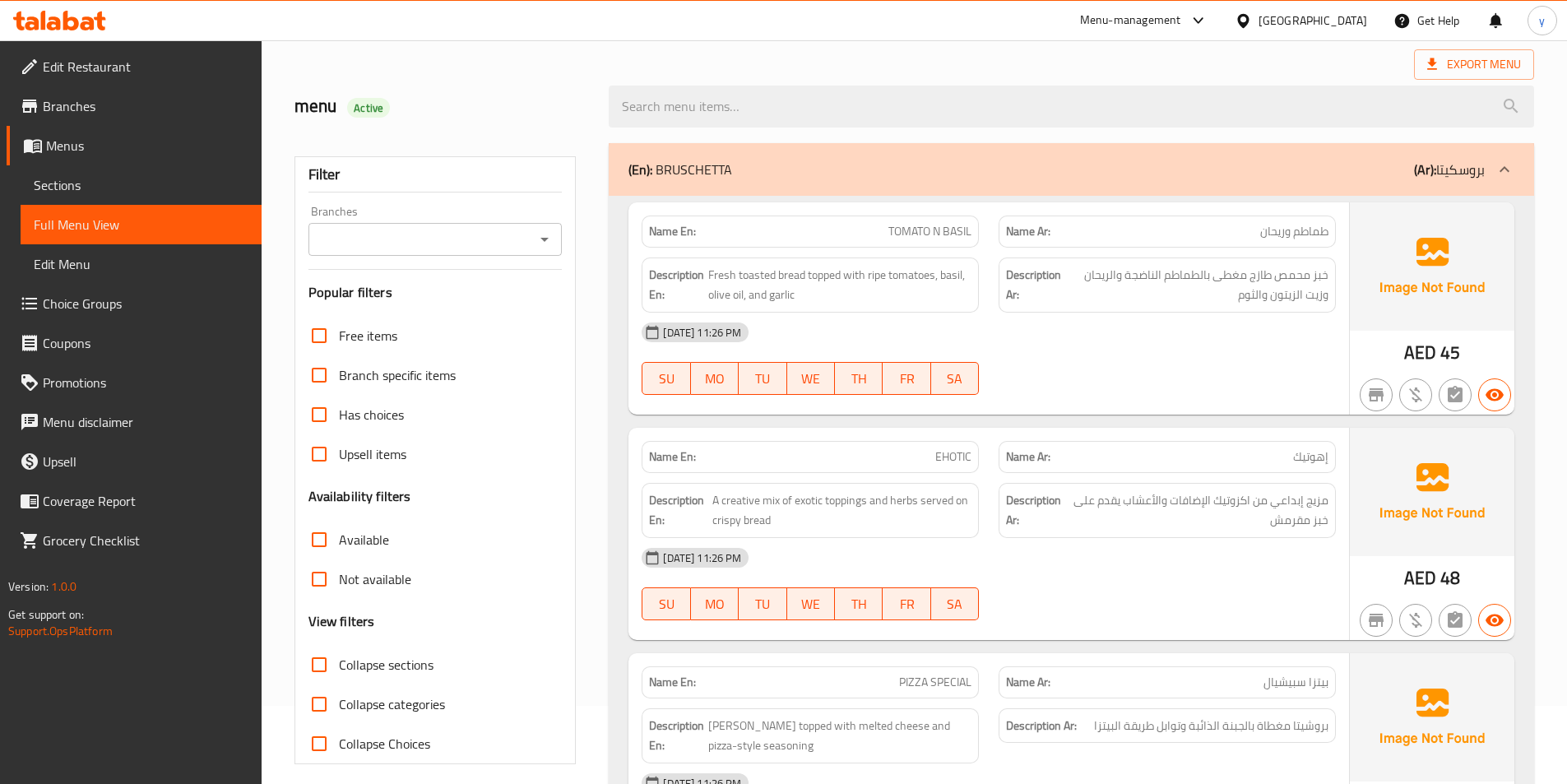
scroll to position [0, 0]
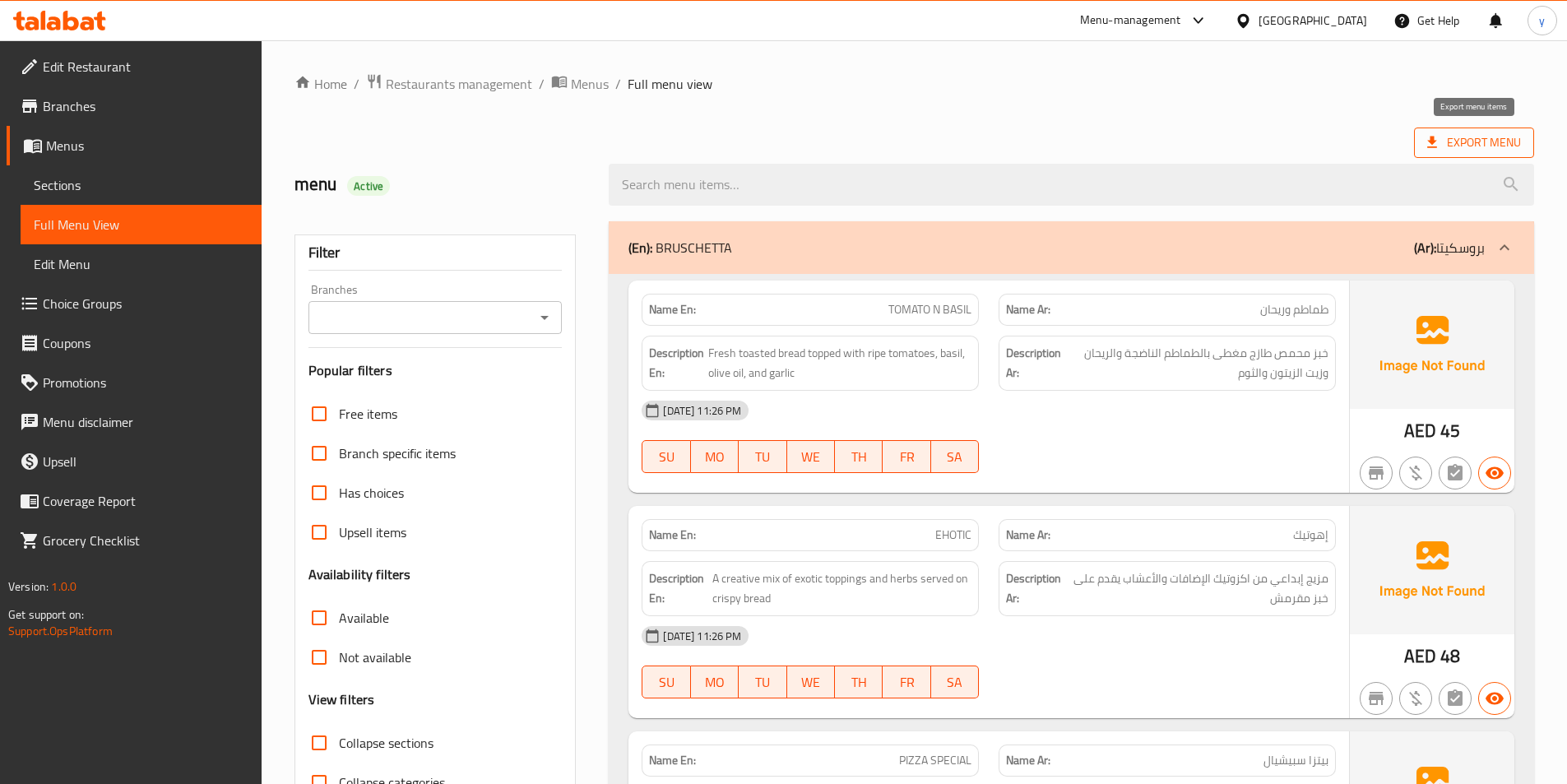
click at [1450, 139] on span "Export Menu" at bounding box center [1474, 143] width 94 height 20
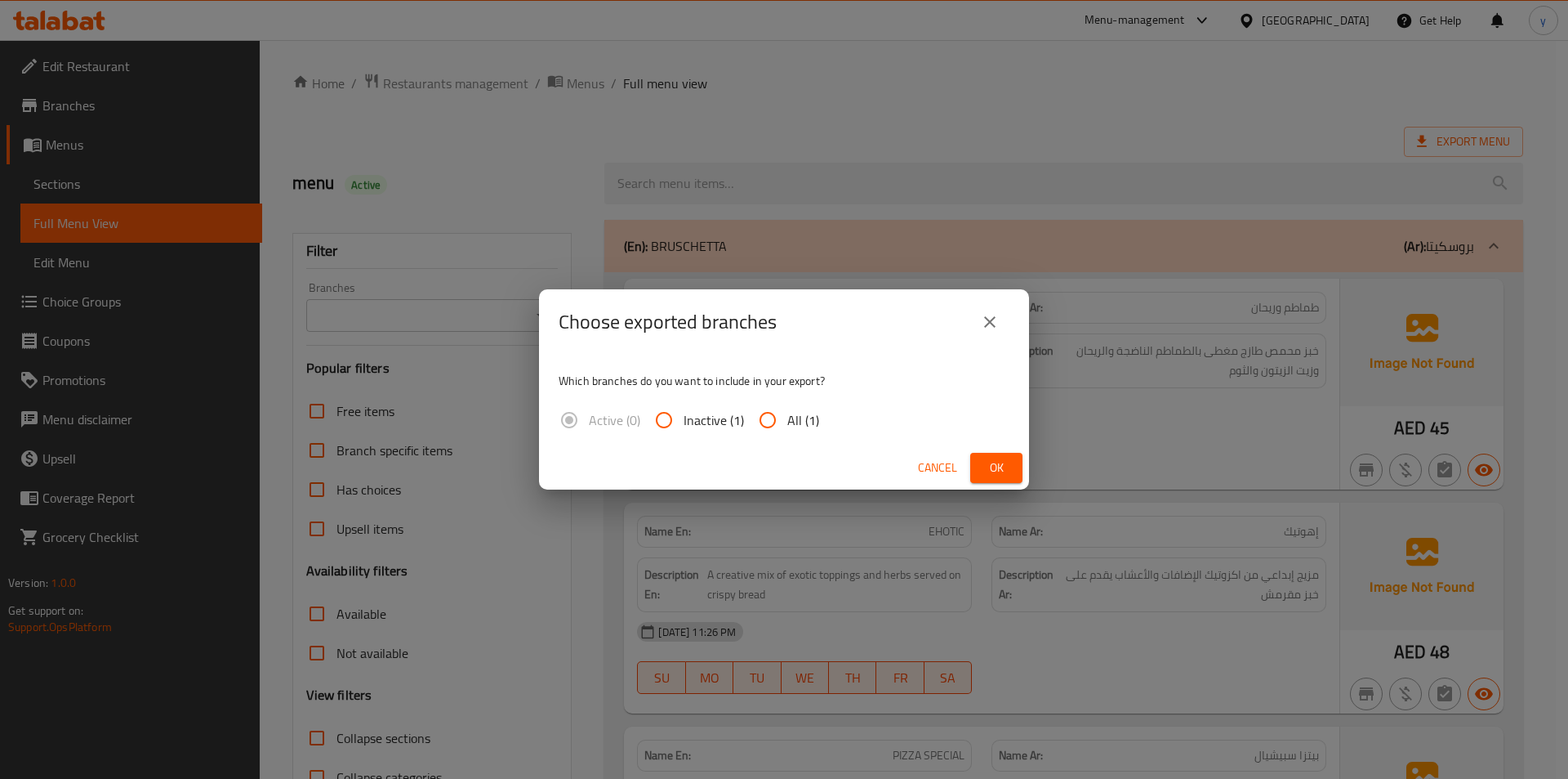
click at [769, 426] on input "All (1)" at bounding box center [768, 419] width 39 height 39
radio input "true"
click at [979, 456] on button "Ok" at bounding box center [996, 468] width 52 height 30
